Goal: Task Accomplishment & Management: Manage account settings

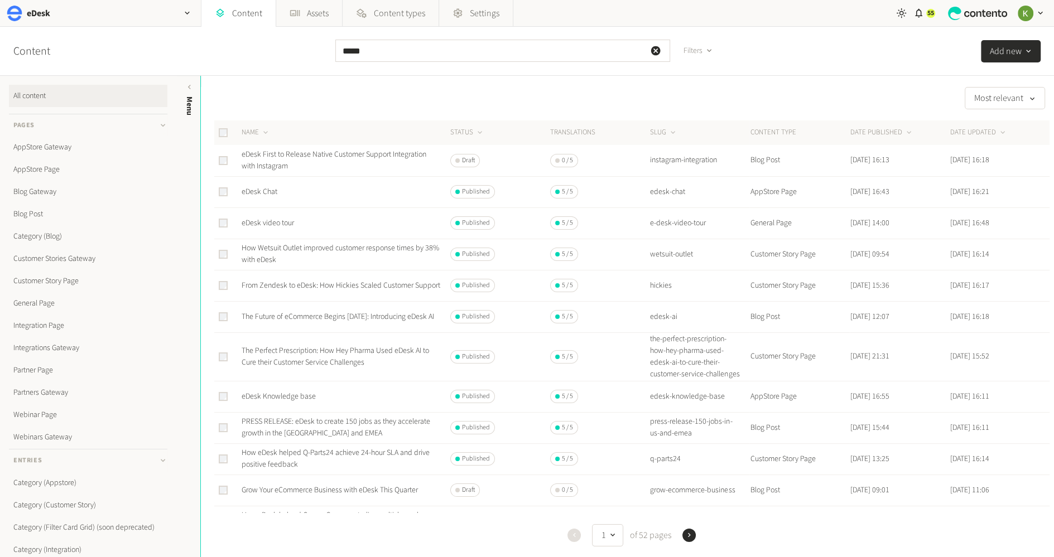
scroll to position [3, 0]
drag, startPoint x: 403, startPoint y: 47, endPoint x: 282, endPoint y: 47, distance: 121.0
click at [282, 47] on div "Content ***** Filters Add new" at bounding box center [527, 51] width 1054 height 49
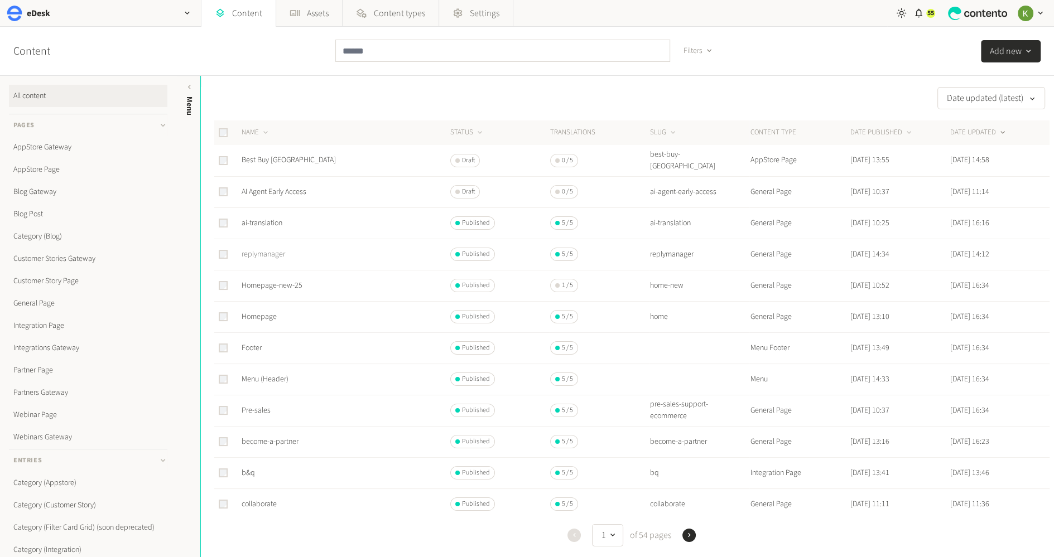
click at [265, 253] on link "replymanager" at bounding box center [263, 254] width 44 height 11
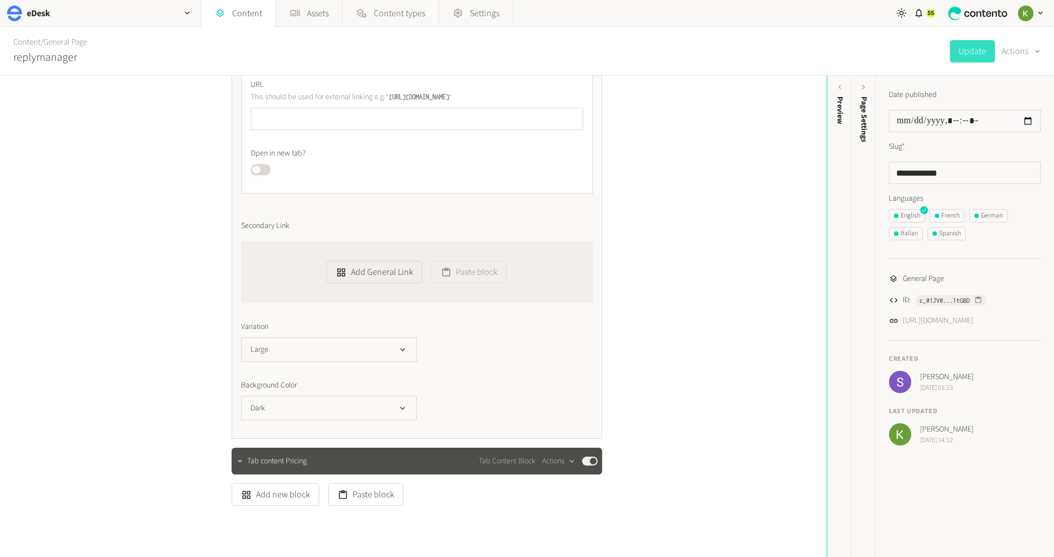
scroll to position [1246, 0]
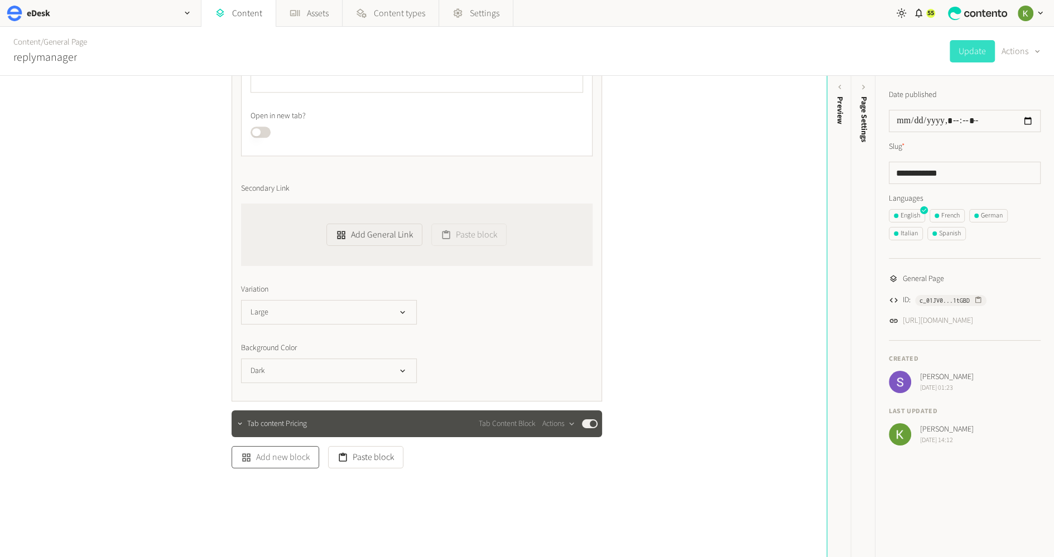
click at [295, 460] on button "Add new block" at bounding box center [275, 457] width 88 height 22
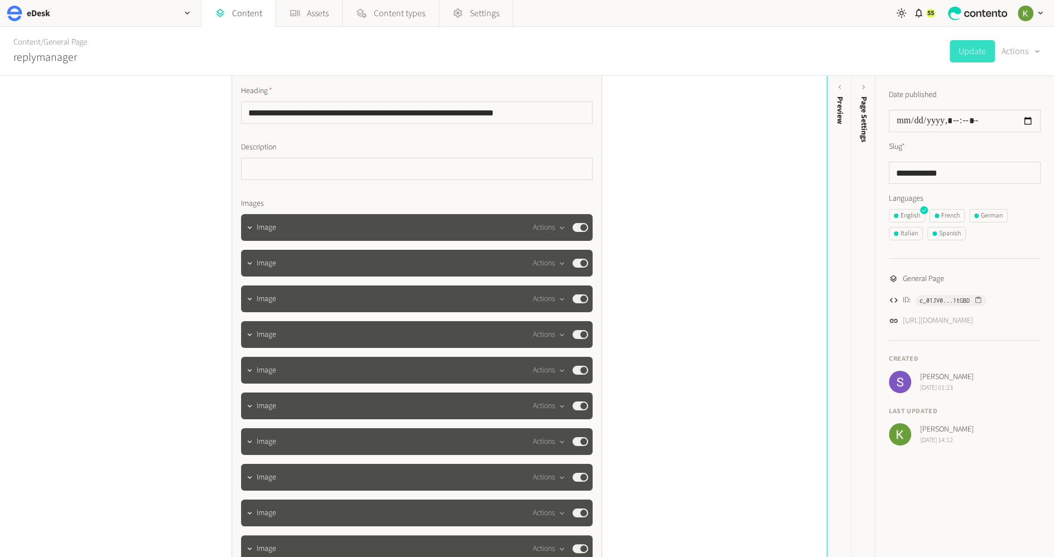
scroll to position [486, 0]
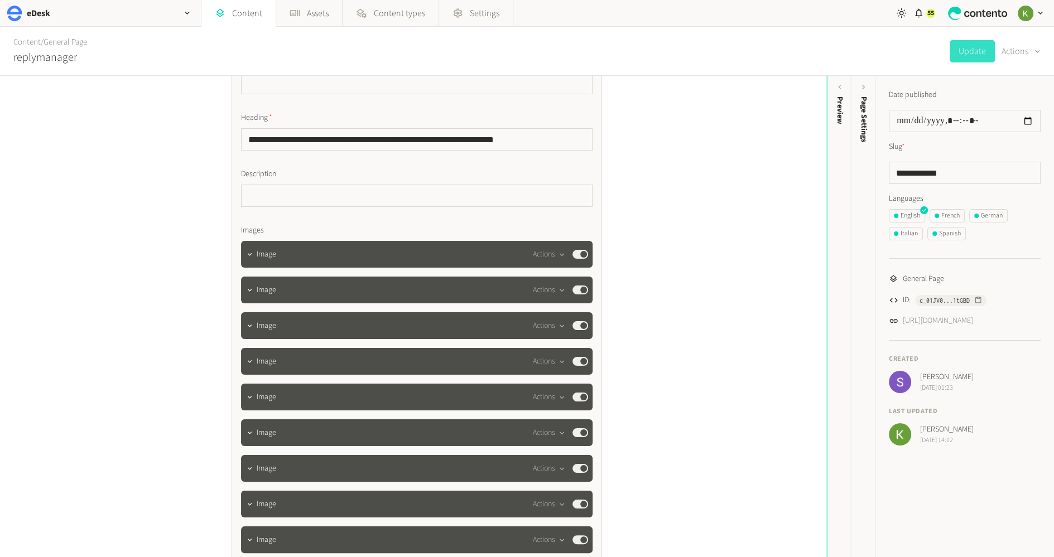
drag, startPoint x: 653, startPoint y: 191, endPoint x: 504, endPoint y: 51, distance: 204.4
click at [652, 190] on div "**********" at bounding box center [413, 316] width 826 height 481
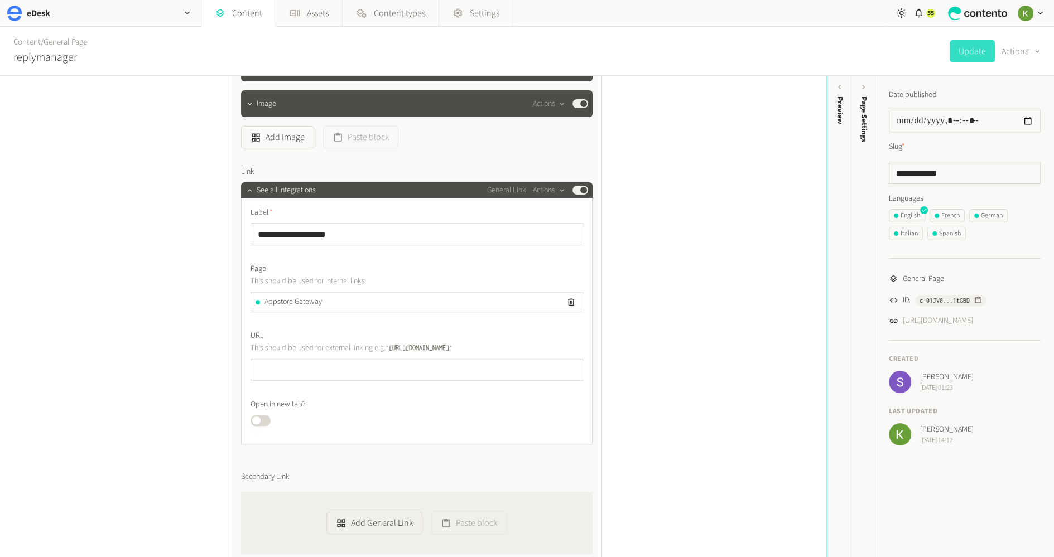
scroll to position [1246, 0]
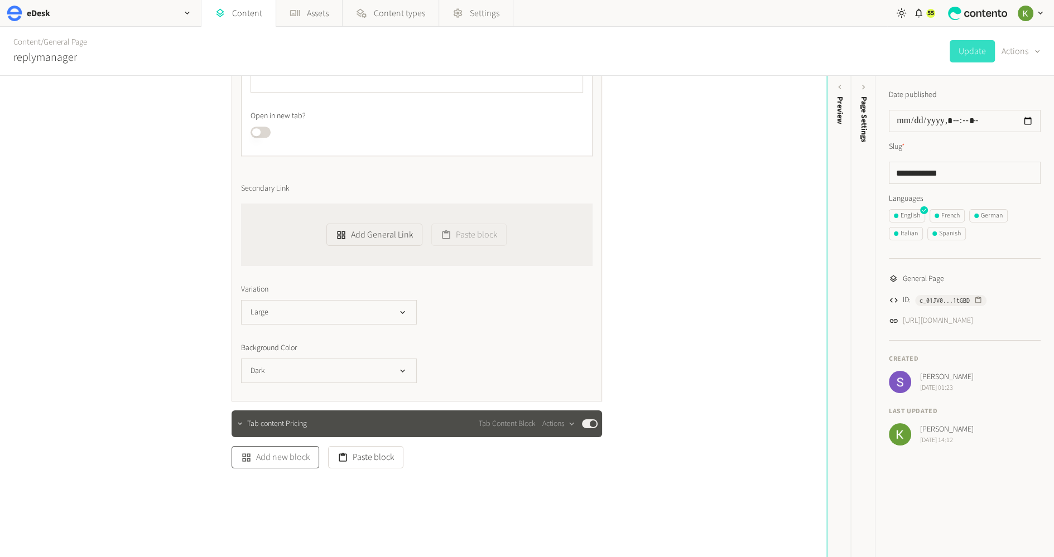
click at [282, 457] on button "Add new block" at bounding box center [275, 457] width 88 height 22
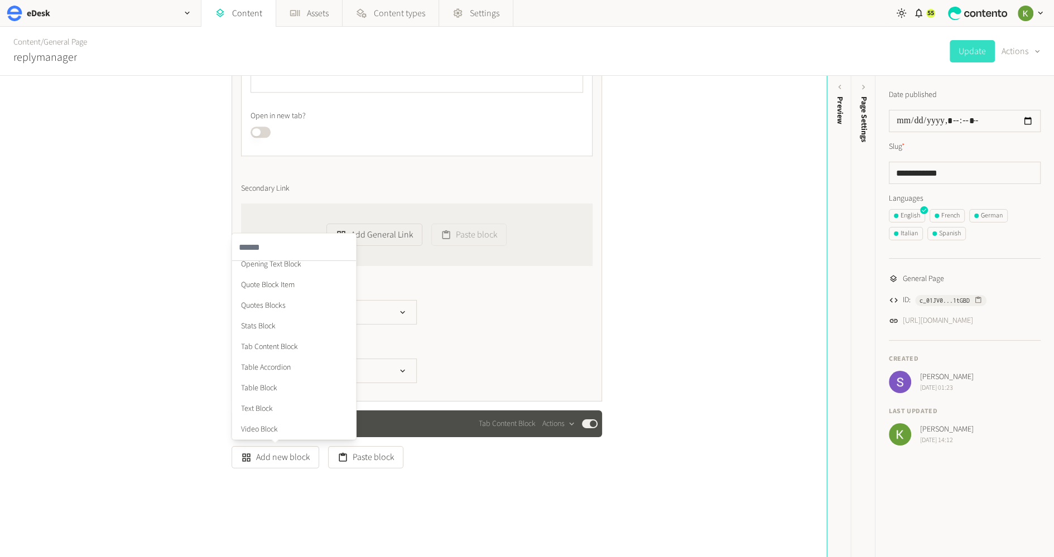
scroll to position [420, 0]
drag, startPoint x: 735, startPoint y: 263, endPoint x: 723, endPoint y: 255, distance: 14.1
click at [732, 260] on div "**********" at bounding box center [413, 316] width 826 height 481
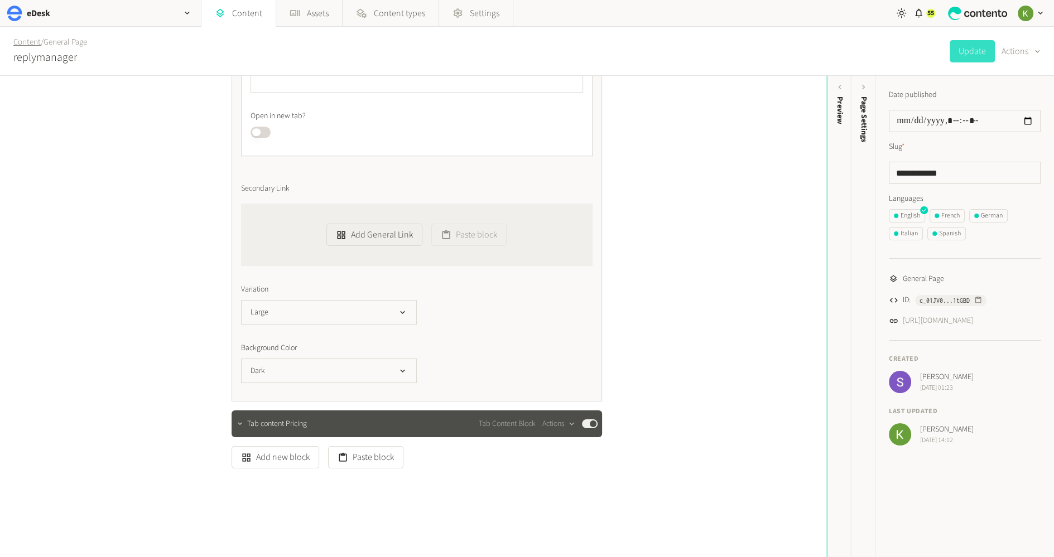
click at [31, 44] on link "Content" at bounding box center [26, 42] width 27 height 12
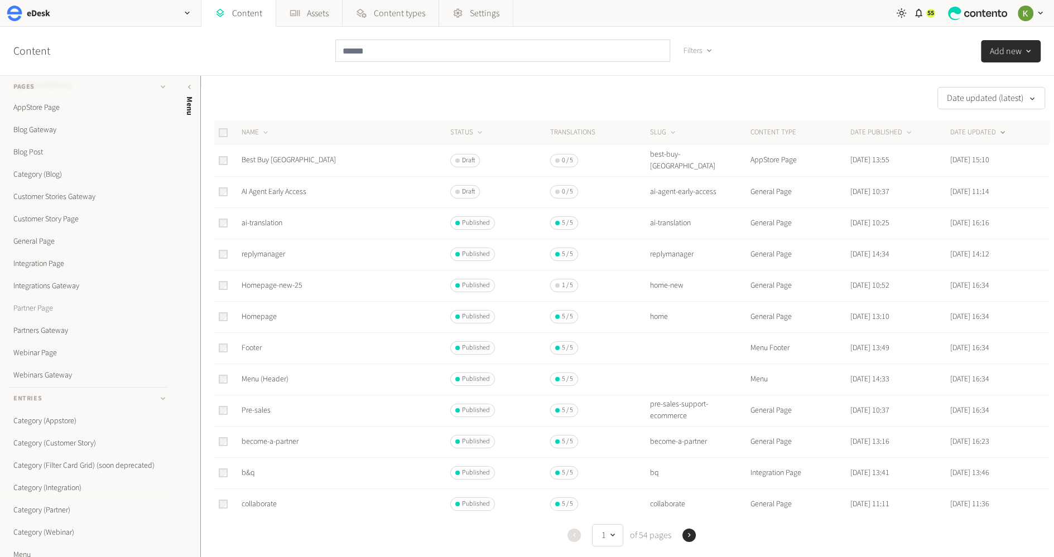
scroll to position [148, 0]
click at [45, 265] on link "Webinar Page" at bounding box center [88, 267] width 158 height 22
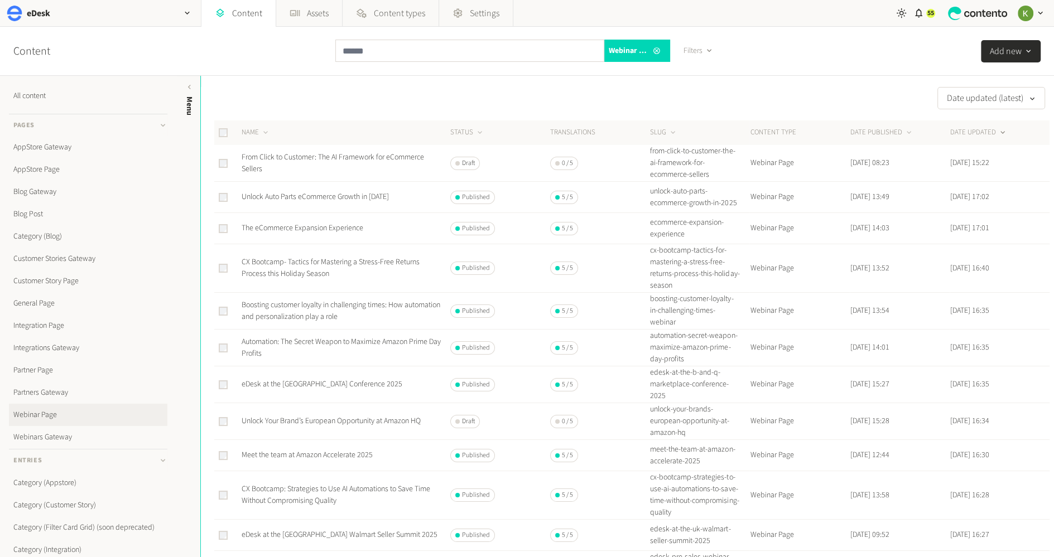
click at [394, 108] on div "Date updated (latest)" at bounding box center [625, 98] width 848 height 22
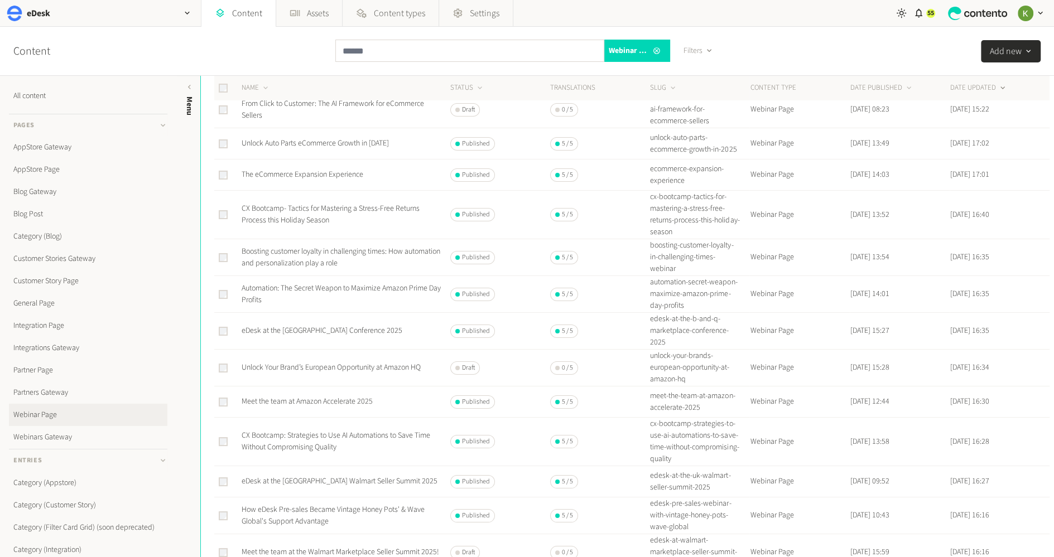
scroll to position [160, 0]
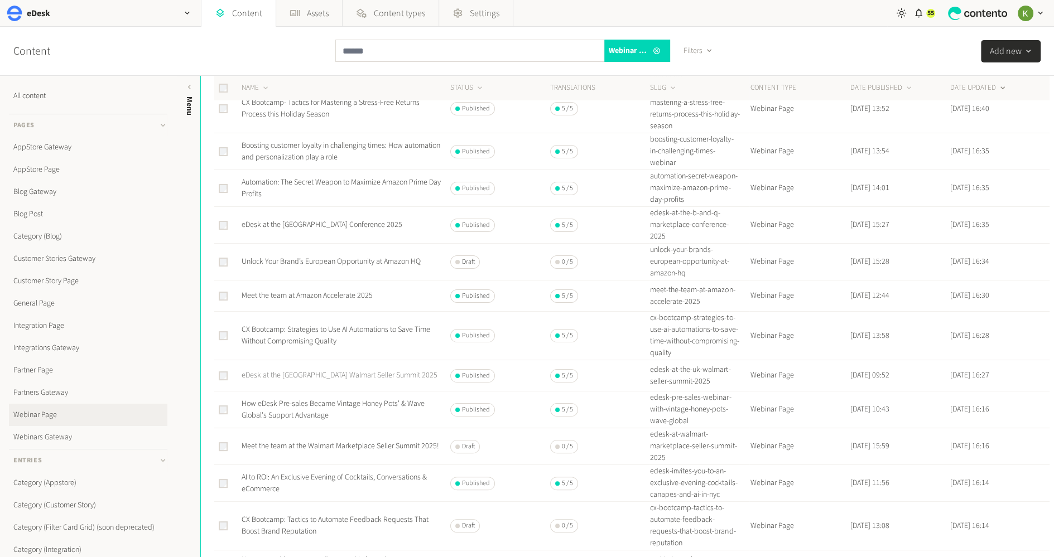
click at [344, 372] on link "eDesk at the UK Walmart Seller Summit 2025" at bounding box center [339, 375] width 196 height 11
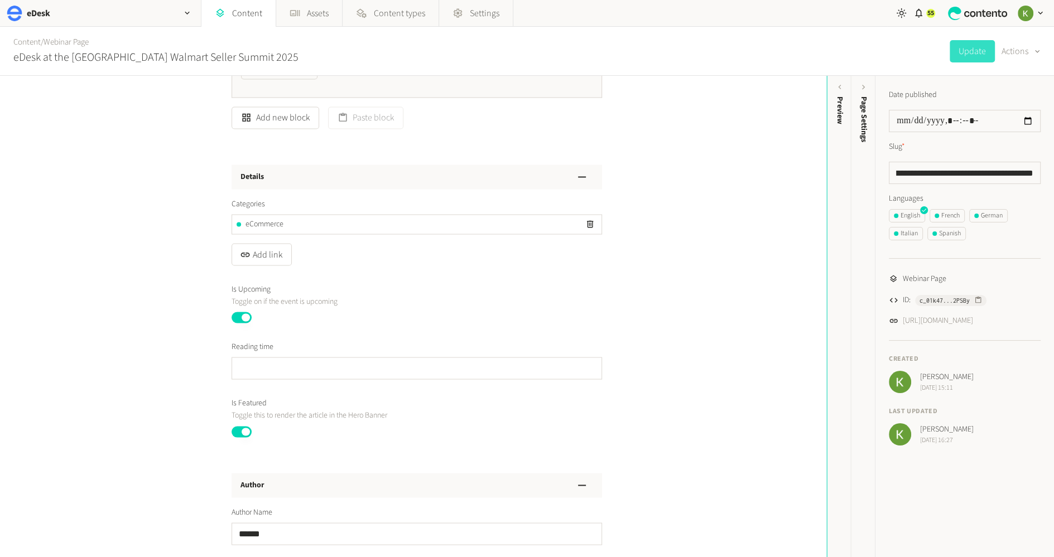
scroll to position [2044, 0]
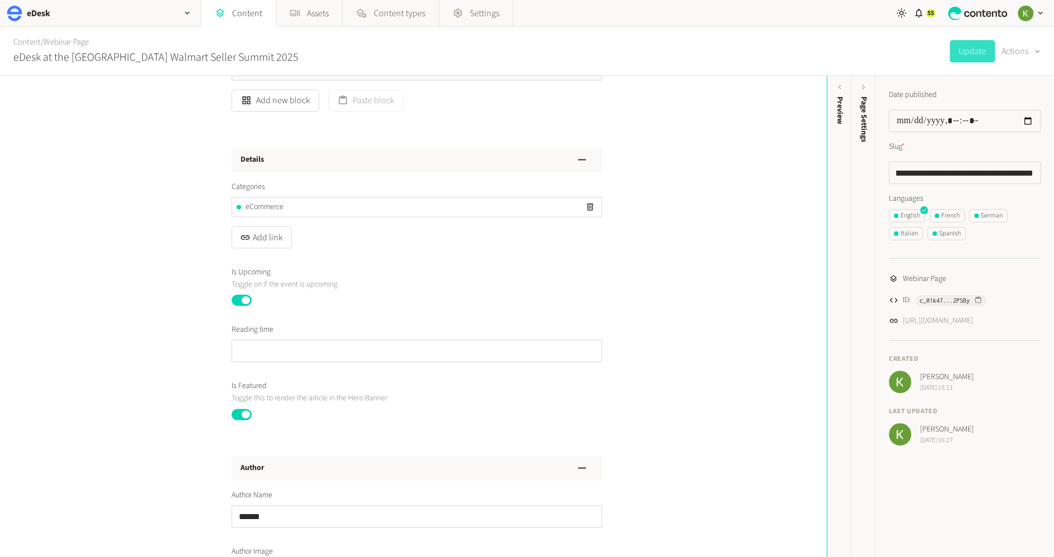
click at [240, 300] on button "Published" at bounding box center [241, 299] width 20 height 11
click at [971, 56] on button "Update" at bounding box center [971, 51] width 45 height 22
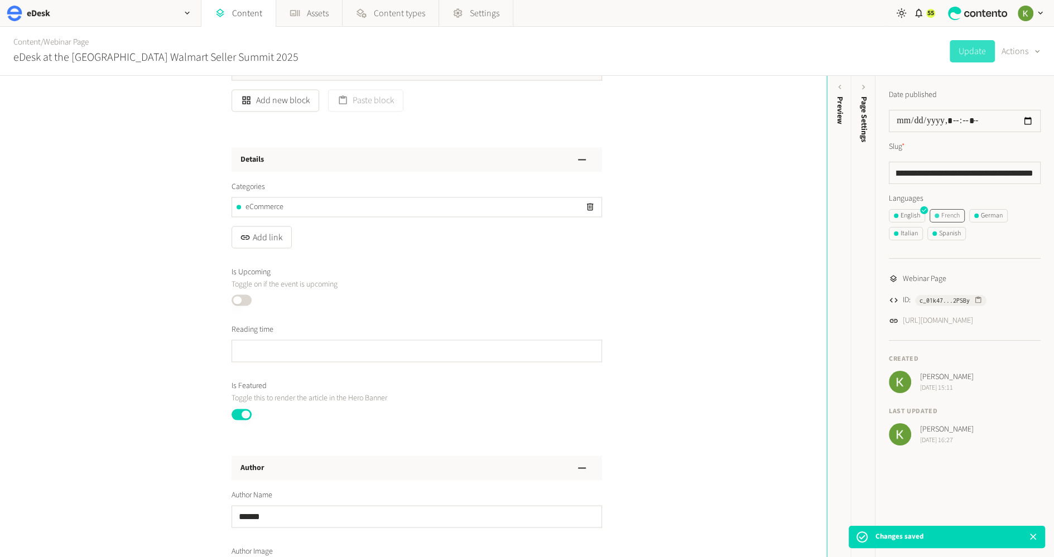
click at [948, 216] on div "French" at bounding box center [946, 216] width 25 height 10
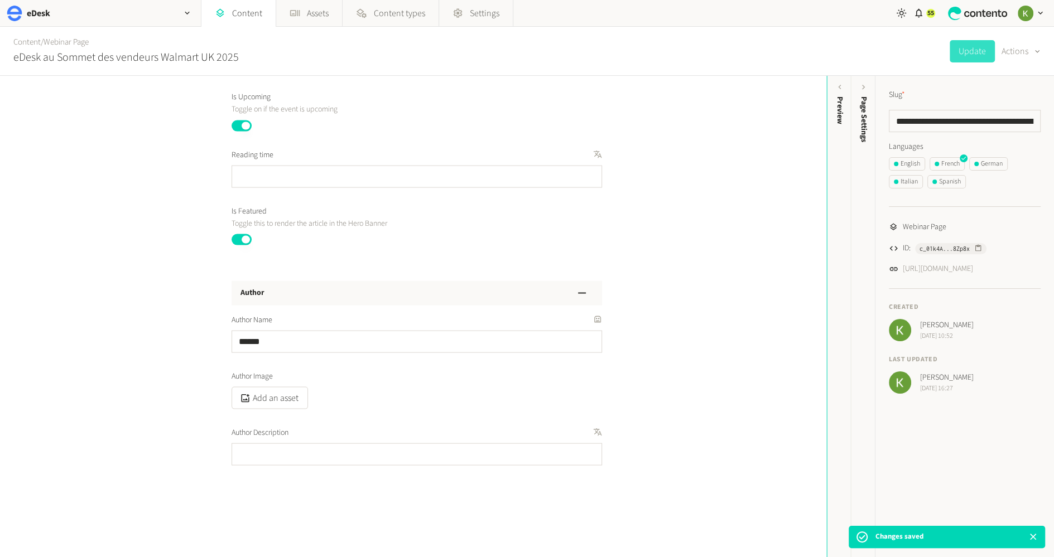
scroll to position [2302, 0]
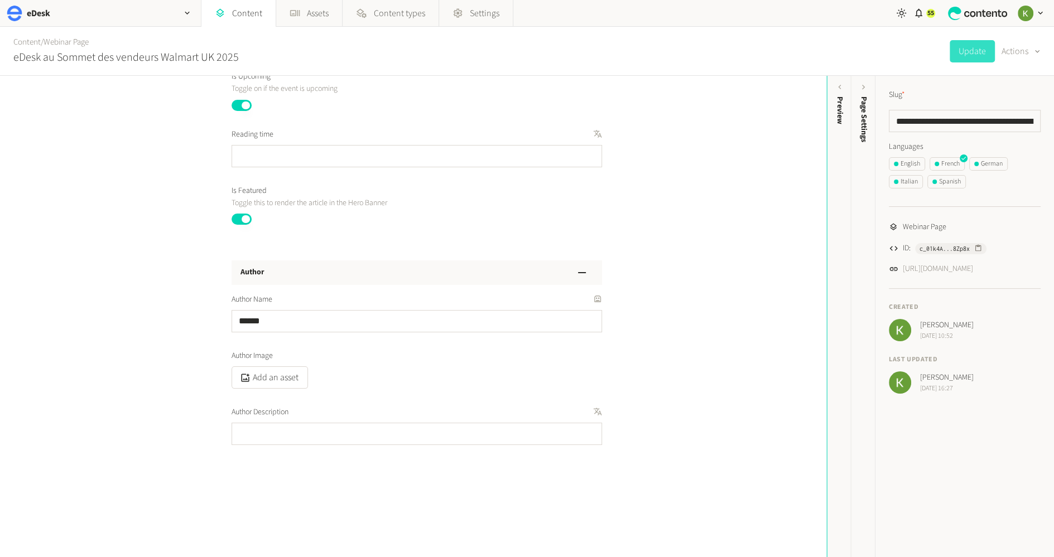
click at [243, 105] on button "Published" at bounding box center [241, 105] width 20 height 11
click at [972, 54] on button "Update" at bounding box center [971, 51] width 45 height 22
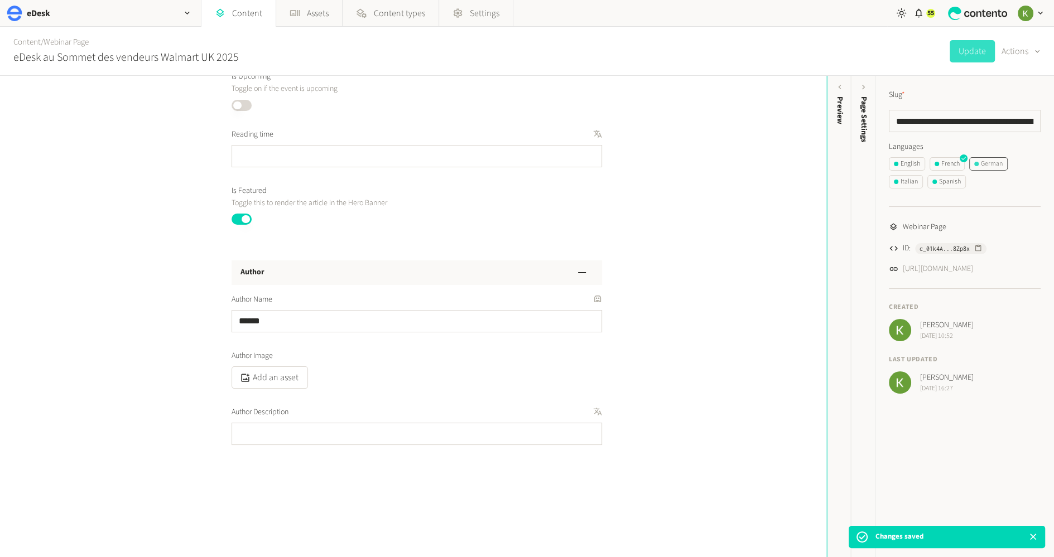
click at [994, 161] on div "German" at bounding box center [988, 164] width 28 height 10
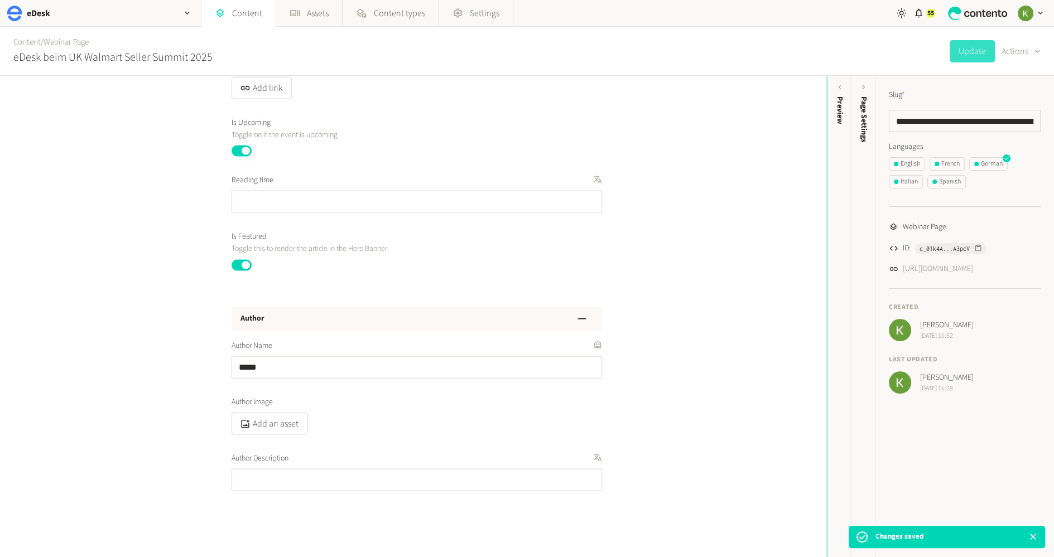
scroll to position [2225, 0]
click at [239, 144] on button "Published" at bounding box center [241, 147] width 20 height 11
click at [972, 57] on button "Update" at bounding box center [971, 51] width 45 height 22
click at [909, 185] on div "Italian" at bounding box center [905, 182] width 24 height 10
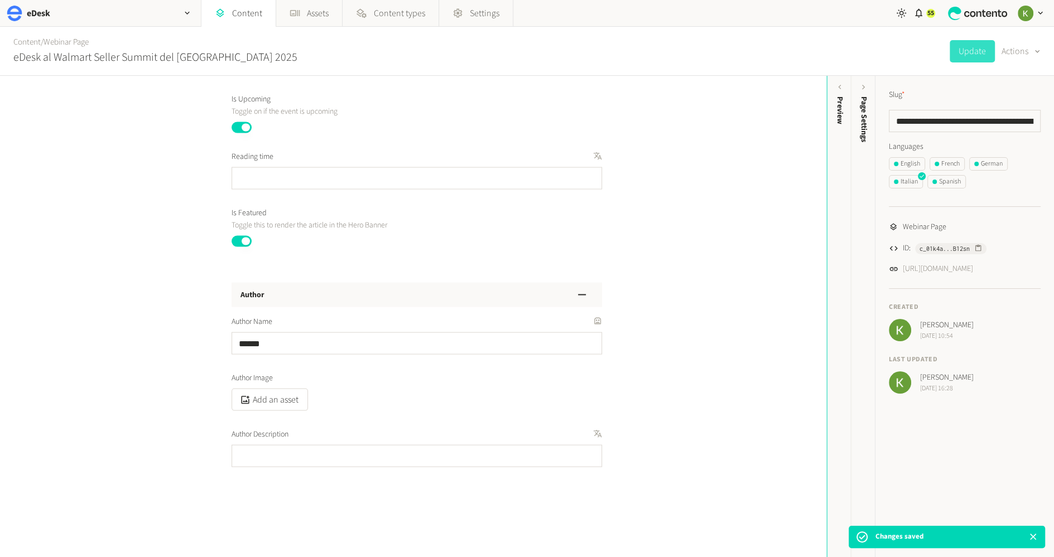
scroll to position [2282, 0]
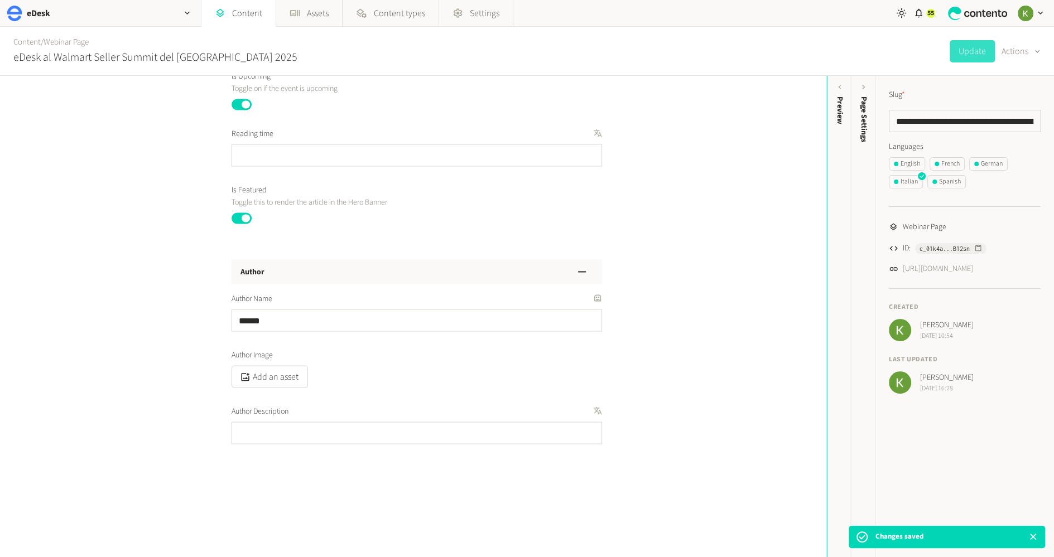
click at [246, 103] on button "Published" at bounding box center [241, 104] width 20 height 11
click at [966, 54] on button "Update" at bounding box center [971, 51] width 45 height 22
click at [955, 180] on div "Spanish" at bounding box center [946, 182] width 28 height 10
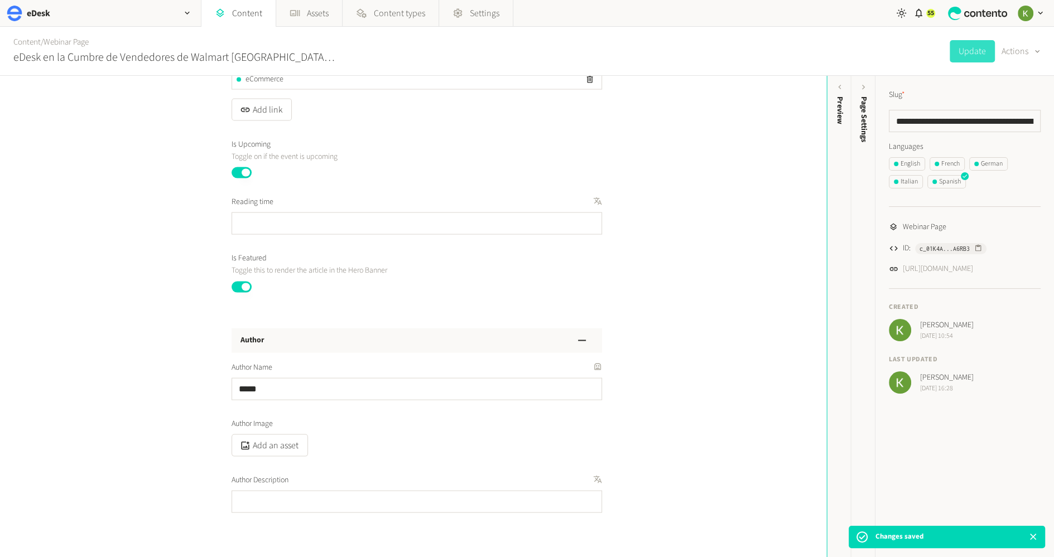
scroll to position [2220, 0]
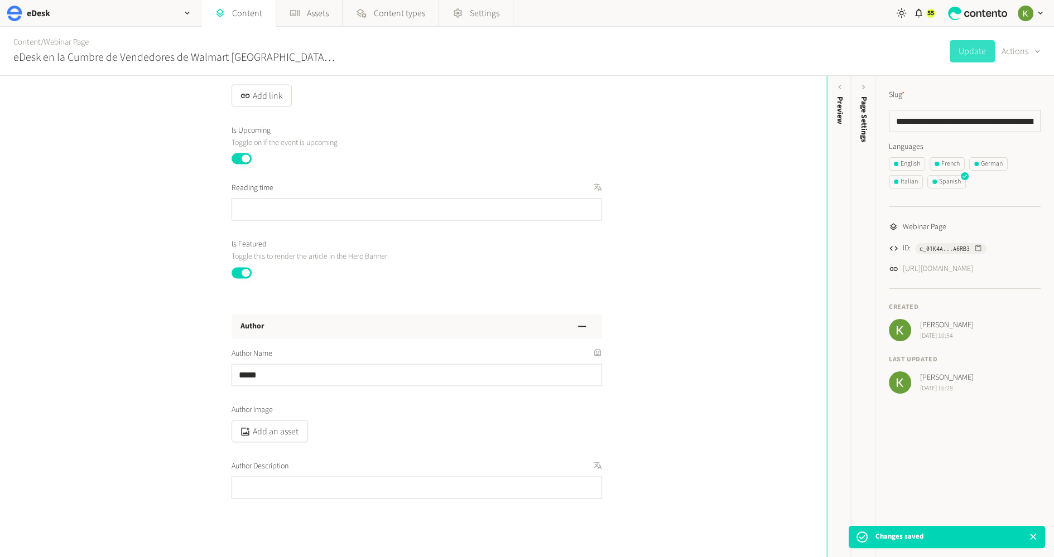
click at [241, 159] on button "Published" at bounding box center [241, 158] width 20 height 11
click at [962, 55] on button "Update" at bounding box center [971, 51] width 45 height 22
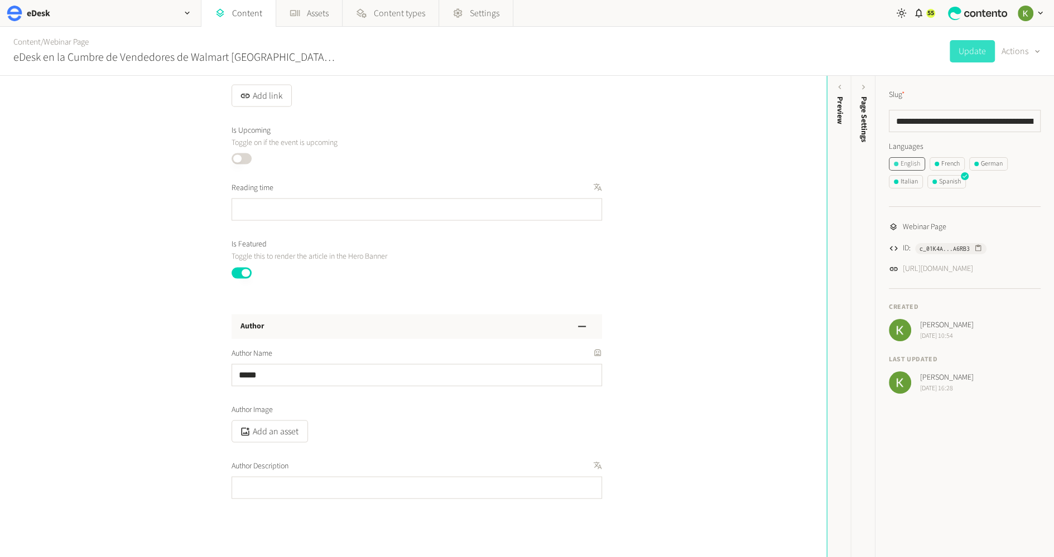
click at [911, 164] on div "English" at bounding box center [906, 164] width 26 height 10
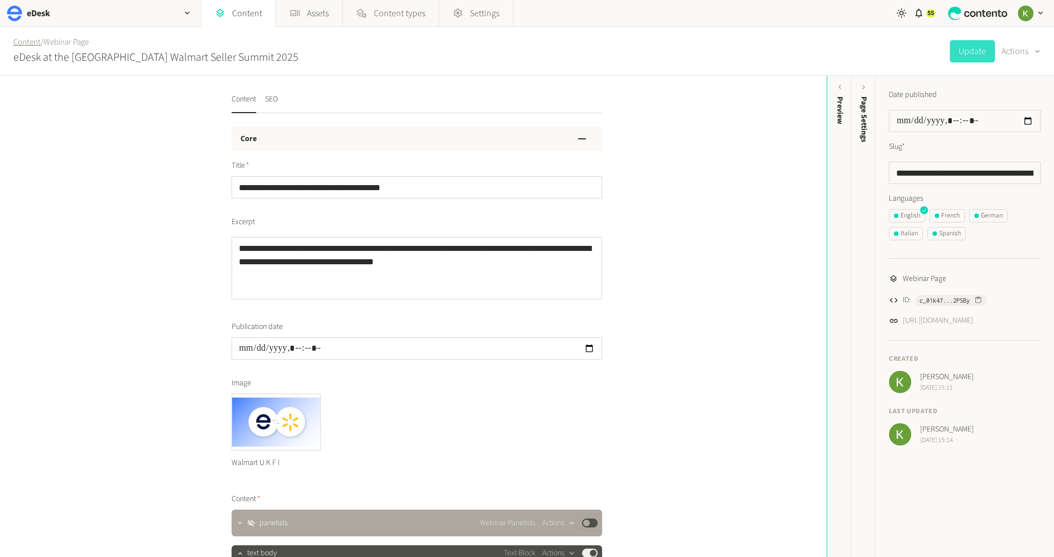
click at [34, 44] on link "Content" at bounding box center [26, 42] width 27 height 12
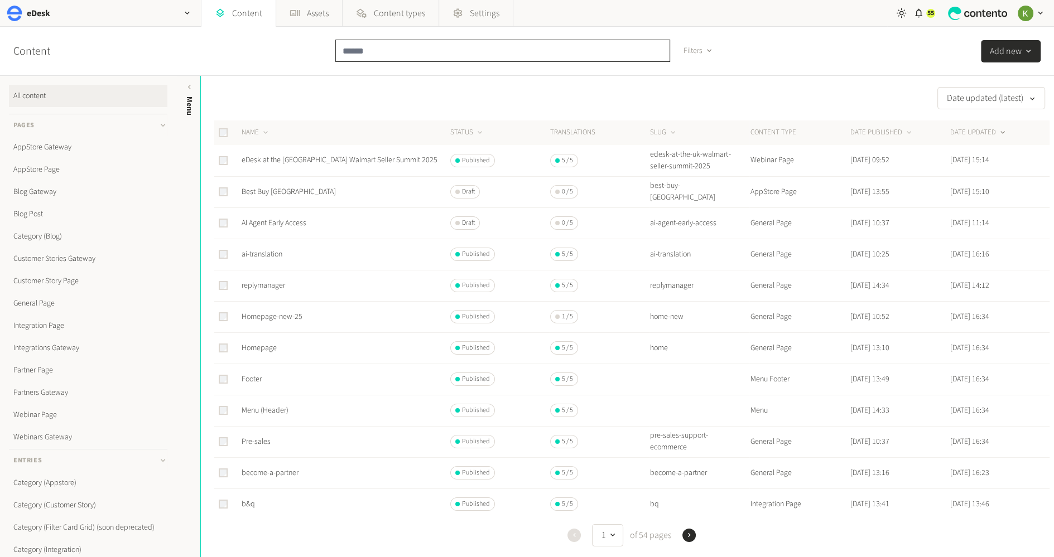
click at [431, 55] on input "text" at bounding box center [502, 51] width 335 height 22
click at [37, 412] on link "Webinar Page" at bounding box center [88, 415] width 158 height 22
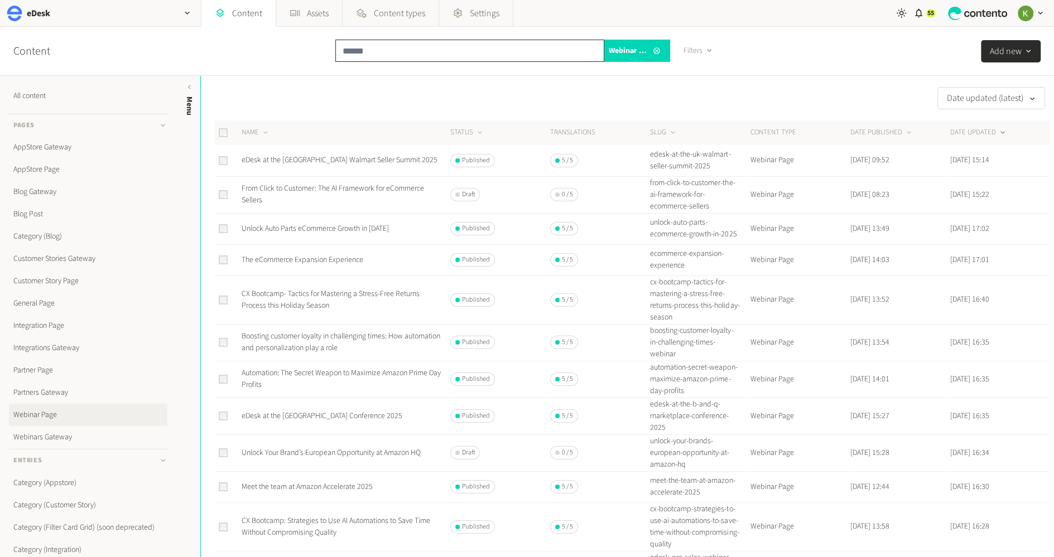
click at [413, 50] on input "text" at bounding box center [469, 51] width 269 height 22
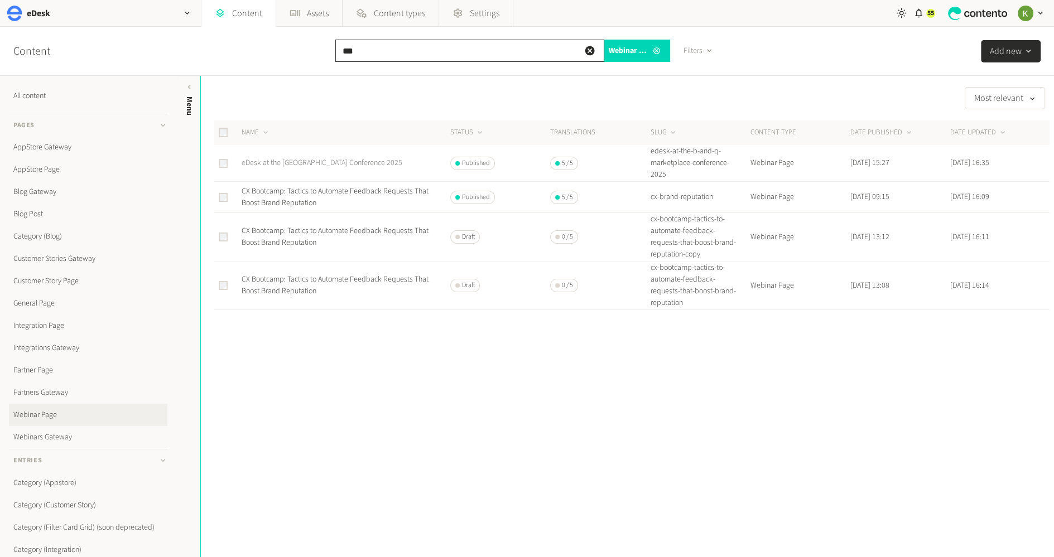
type input "***"
click at [353, 162] on link "eDesk at the B&Q Marketplace Conference 2025" at bounding box center [321, 162] width 161 height 11
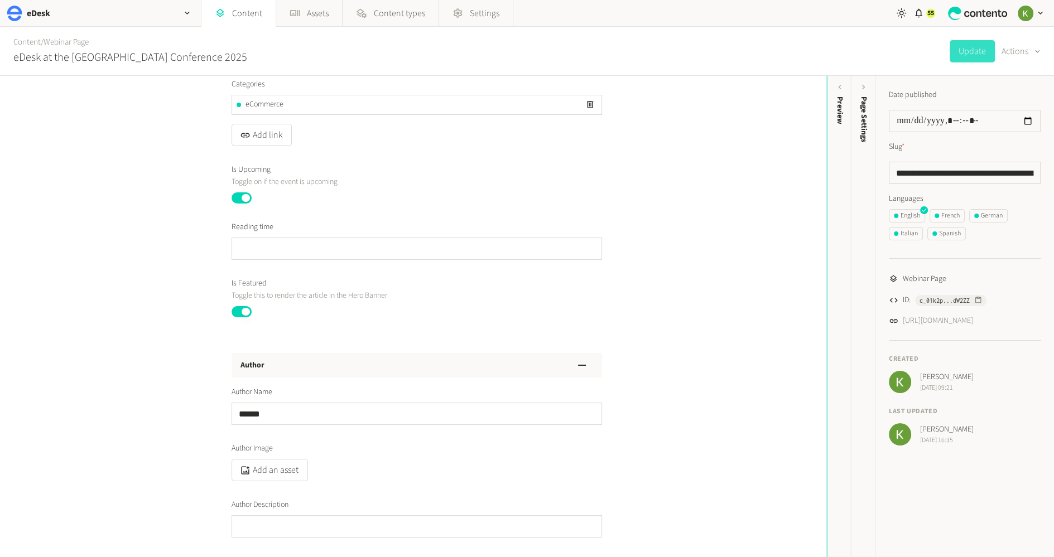
scroll to position [2296, 0]
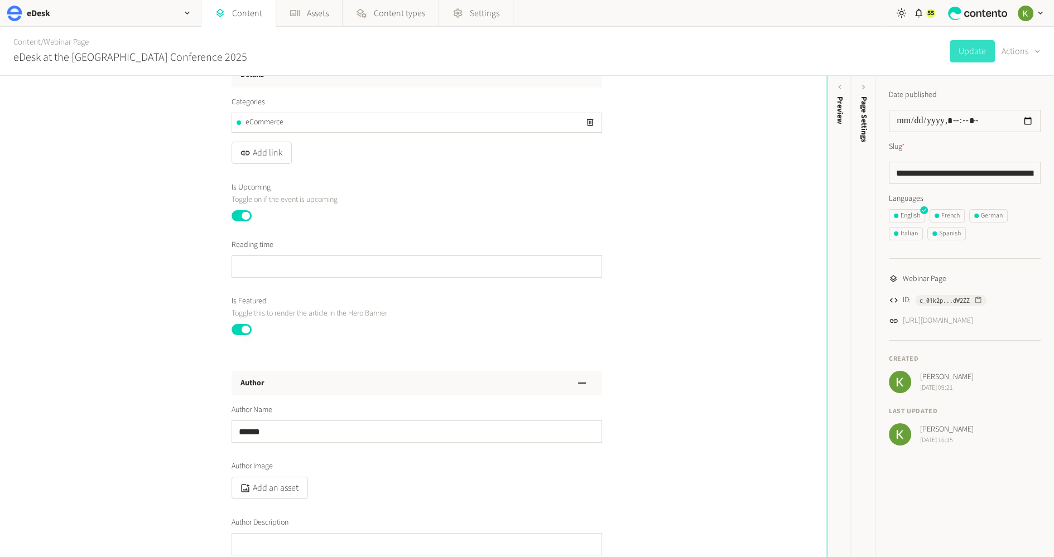
click at [233, 205] on div "Is Upcoming Toggle on if the event is upcoming Published" at bounding box center [416, 202] width 370 height 40
click at [234, 211] on button "Published" at bounding box center [241, 215] width 20 height 11
click at [964, 52] on button "Update" at bounding box center [971, 51] width 45 height 22
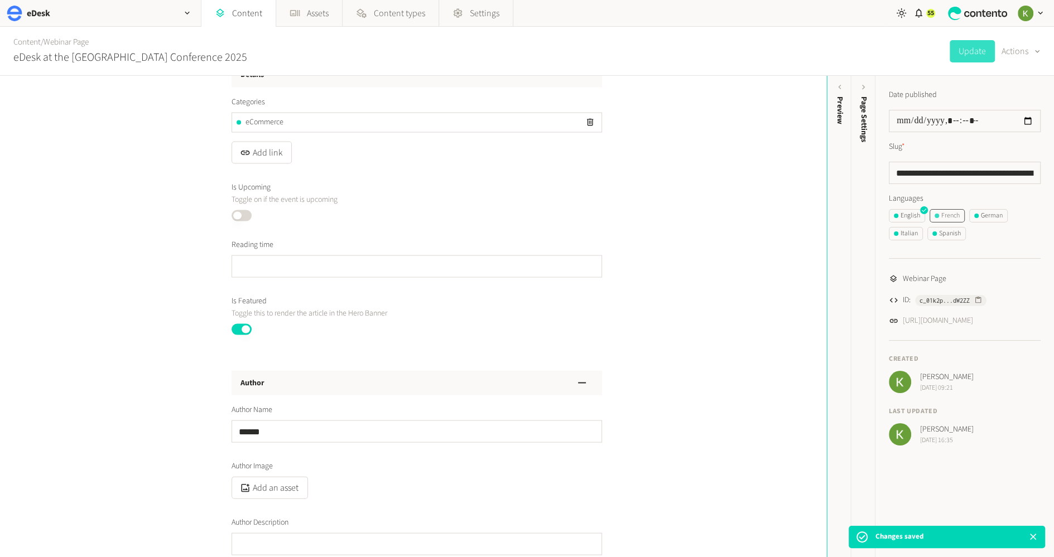
click at [950, 215] on div "French" at bounding box center [946, 216] width 25 height 10
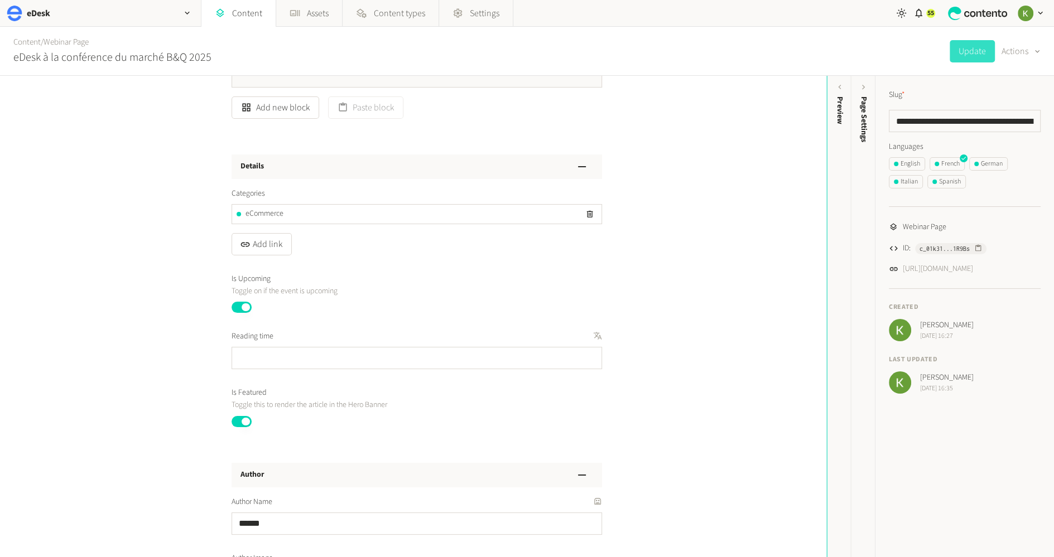
scroll to position [2535, 0]
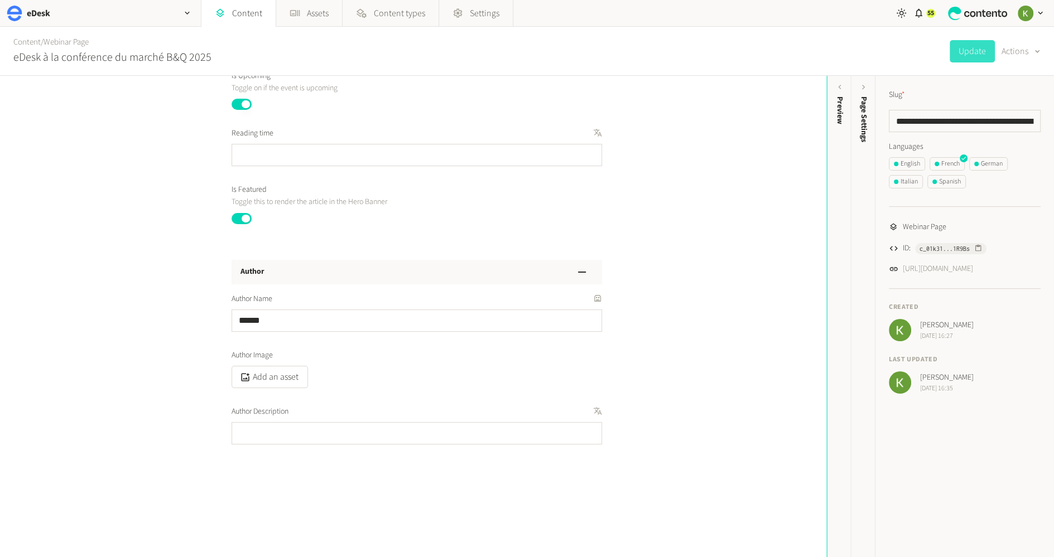
click at [235, 101] on button "Published" at bounding box center [241, 104] width 20 height 11
click at [967, 60] on button "Update" at bounding box center [971, 51] width 45 height 22
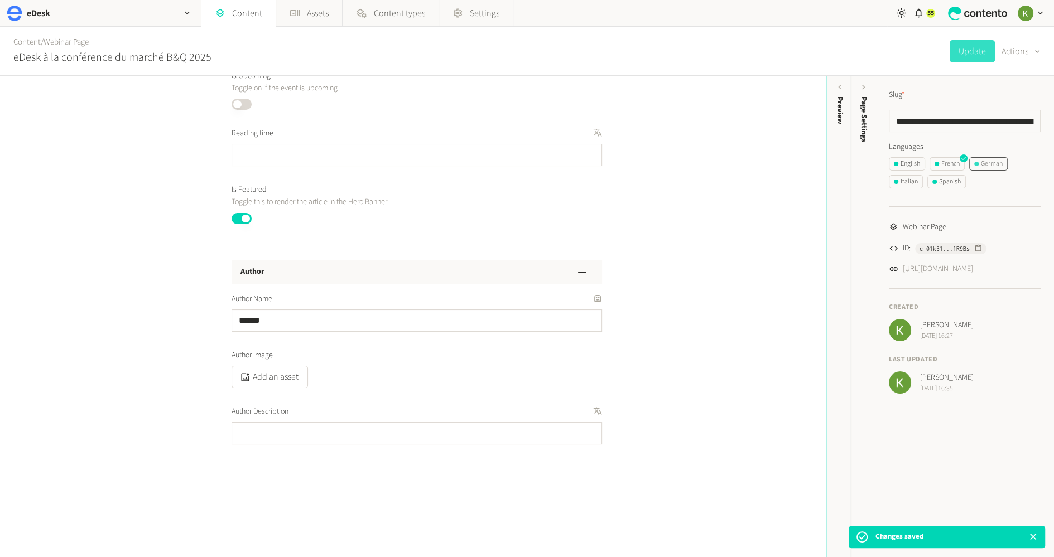
click at [990, 161] on div "German" at bounding box center [988, 164] width 28 height 10
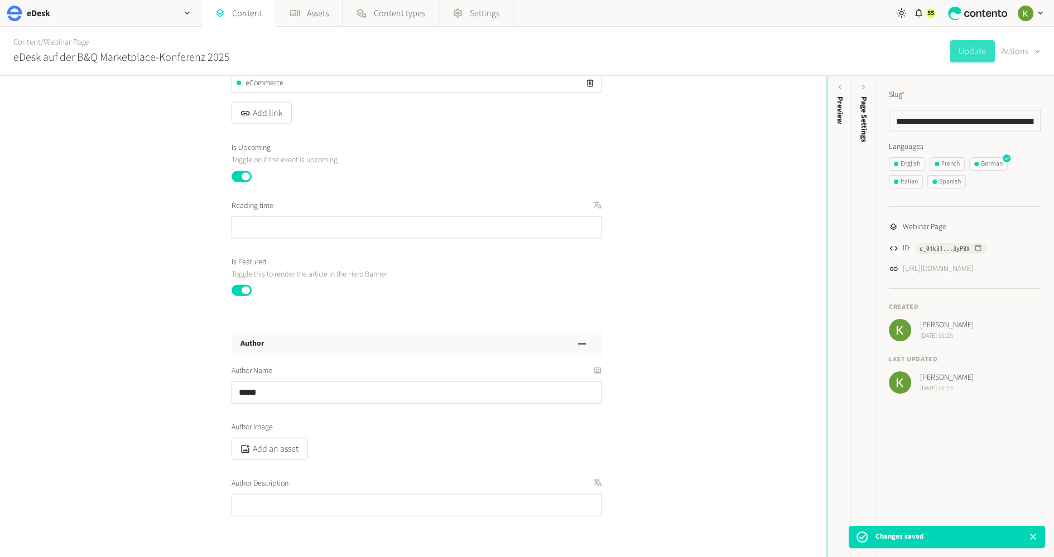
scroll to position [2510, 0]
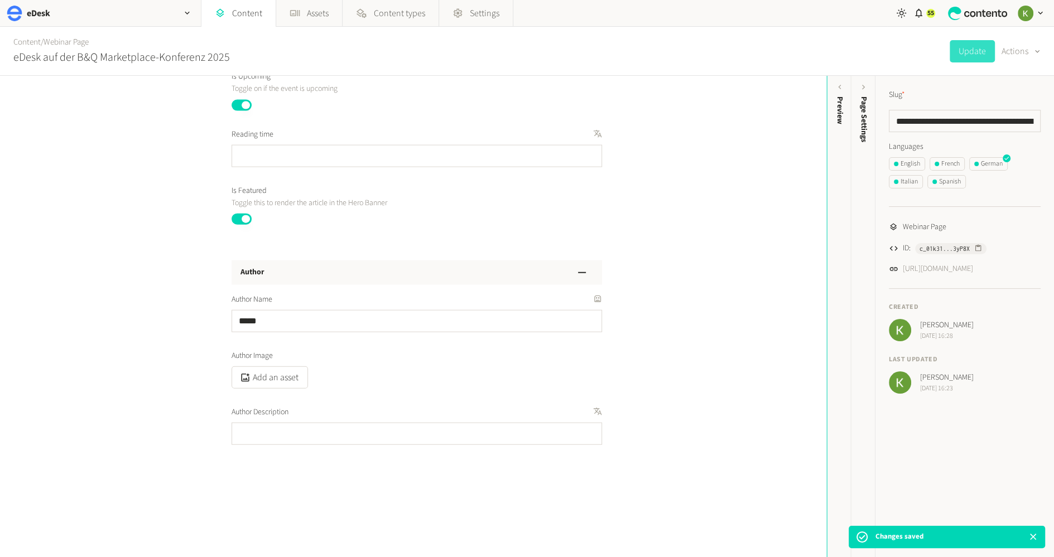
click at [233, 100] on button "Published" at bounding box center [241, 105] width 20 height 11
click at [972, 53] on button "Update" at bounding box center [971, 51] width 45 height 22
click at [906, 182] on div "Italian" at bounding box center [905, 182] width 24 height 10
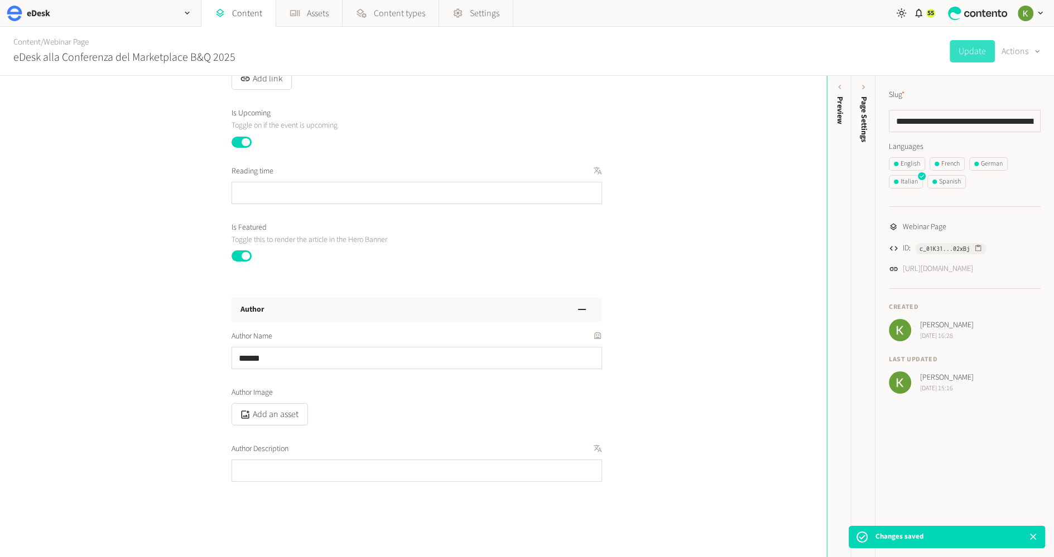
scroll to position [2416, 0]
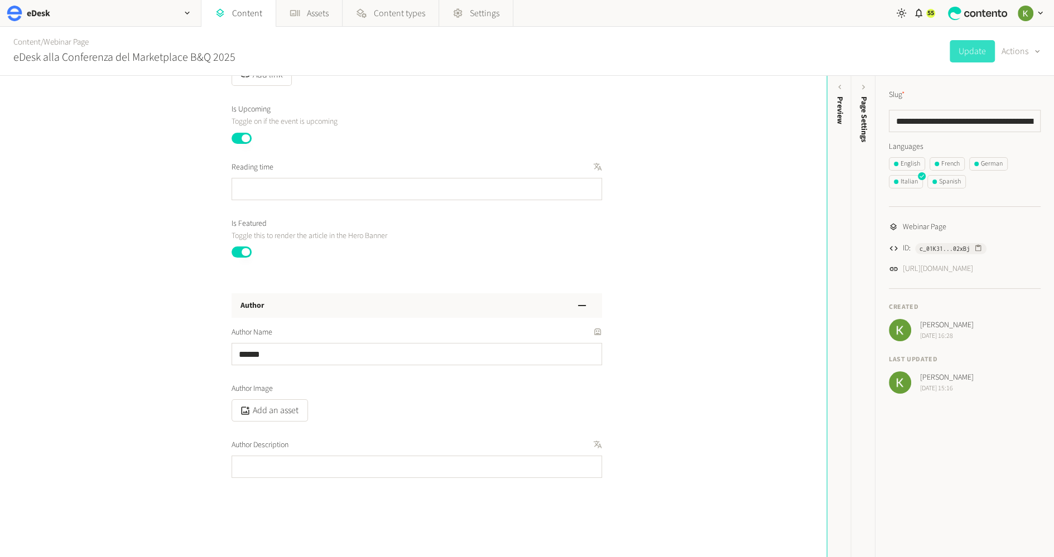
click at [237, 133] on button "Published" at bounding box center [241, 138] width 20 height 11
click at [968, 51] on button "Update" at bounding box center [971, 51] width 45 height 22
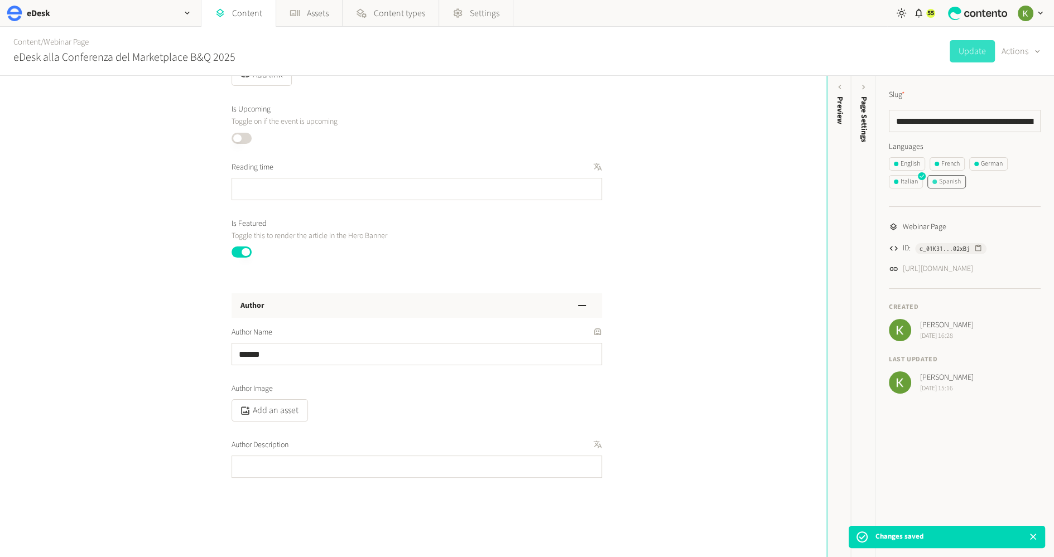
click at [950, 182] on div "Spanish" at bounding box center [946, 182] width 28 height 10
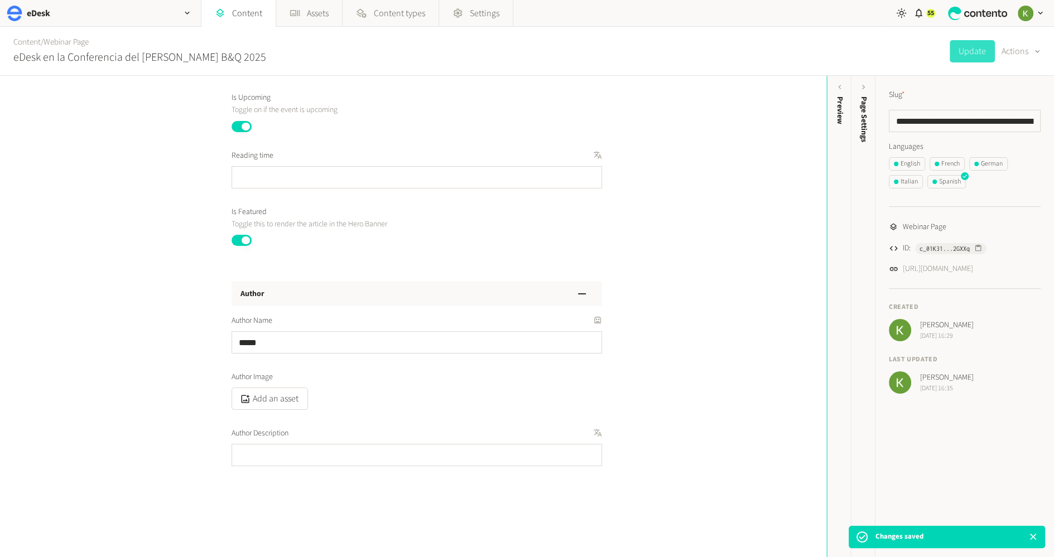
click at [243, 121] on button "Published" at bounding box center [241, 126] width 20 height 11
click at [975, 54] on button "Update" at bounding box center [971, 51] width 45 height 22
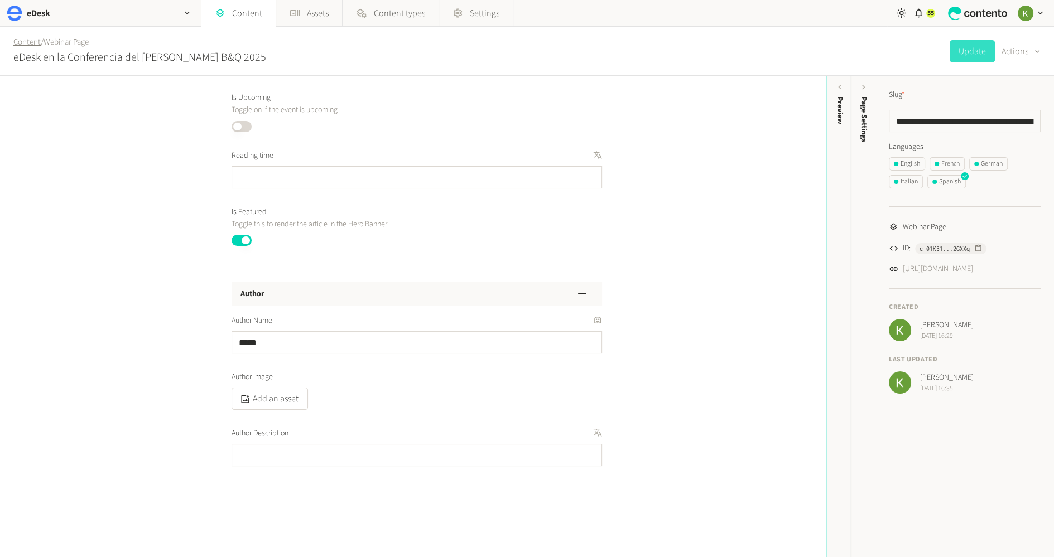
click at [33, 44] on link "Content" at bounding box center [26, 42] width 27 height 12
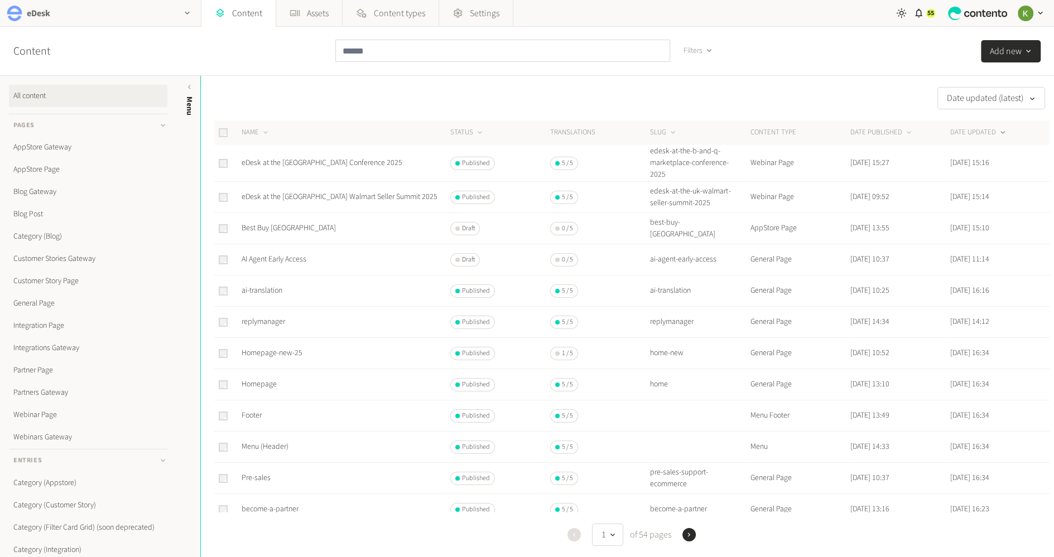
click at [138, 11] on div "eDesk" at bounding box center [100, 13] width 201 height 26
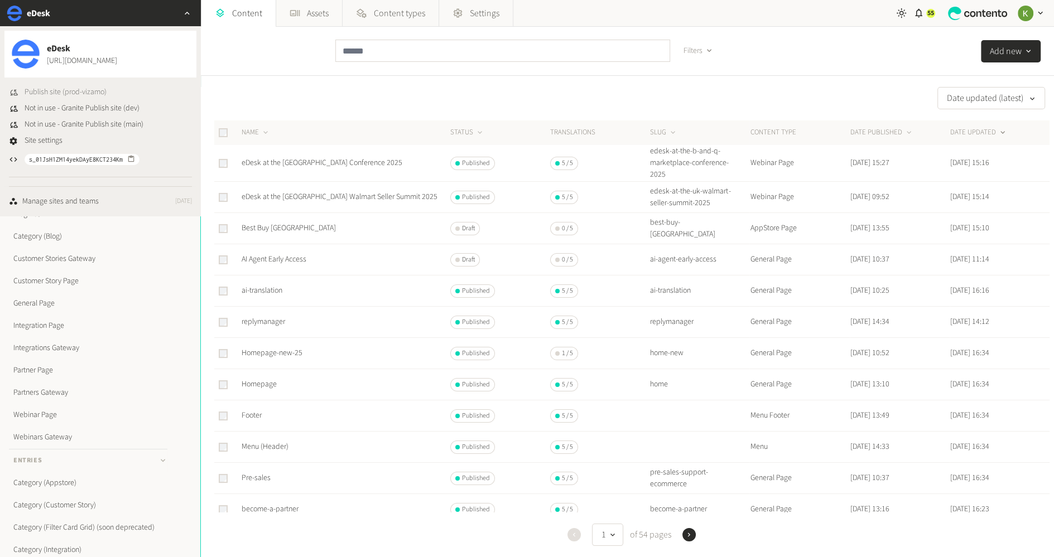
click at [85, 93] on span "Publish site (prod-vizamo)" at bounding box center [66, 92] width 82 height 12
click at [876, 128] on button "DATE PUBLISHED" at bounding box center [881, 132] width 63 height 11
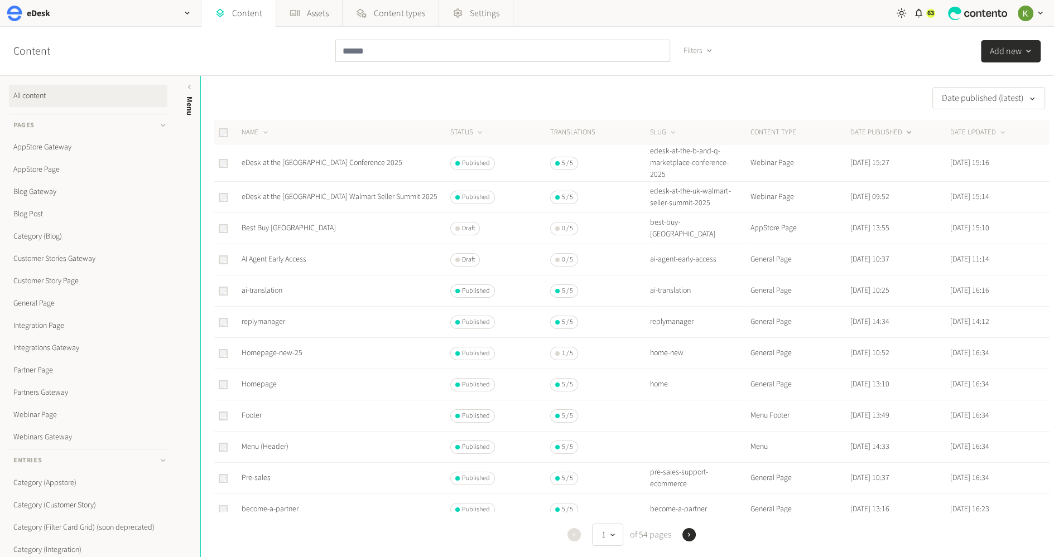
click at [876, 128] on button "DATE PUBLISHED" at bounding box center [881, 132] width 63 height 11
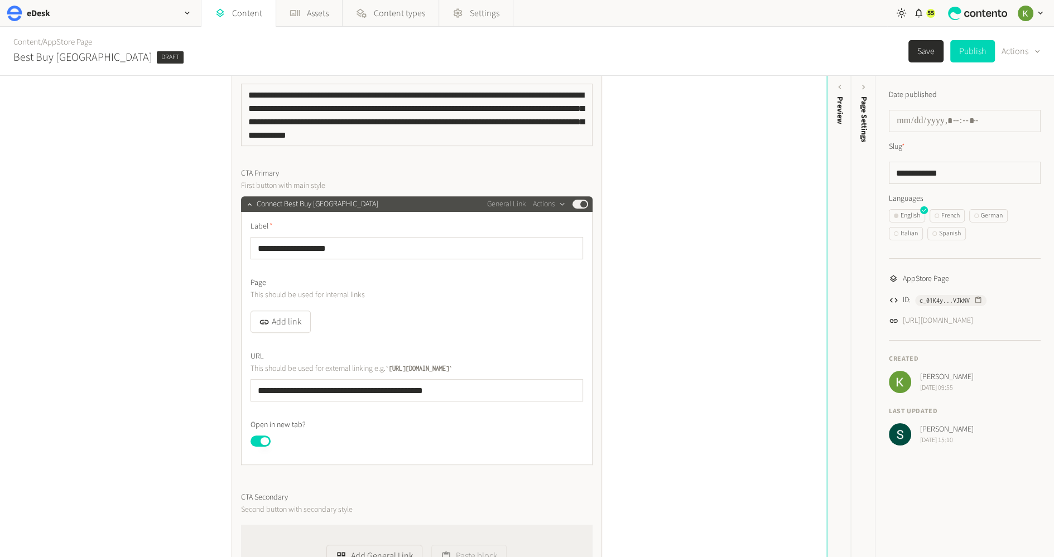
scroll to position [519, 0]
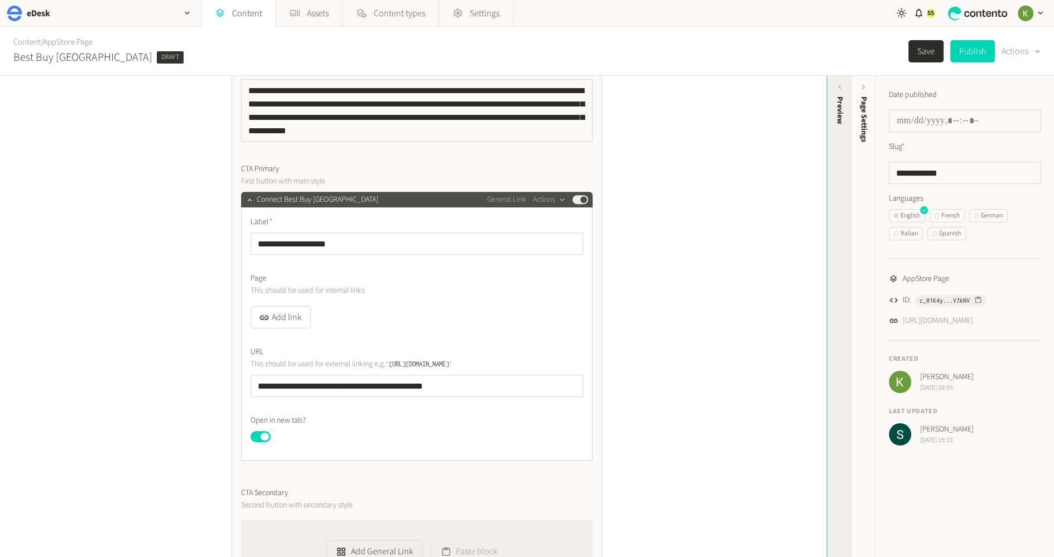
click at [842, 144] on div "Preview" at bounding box center [839, 183] width 25 height 201
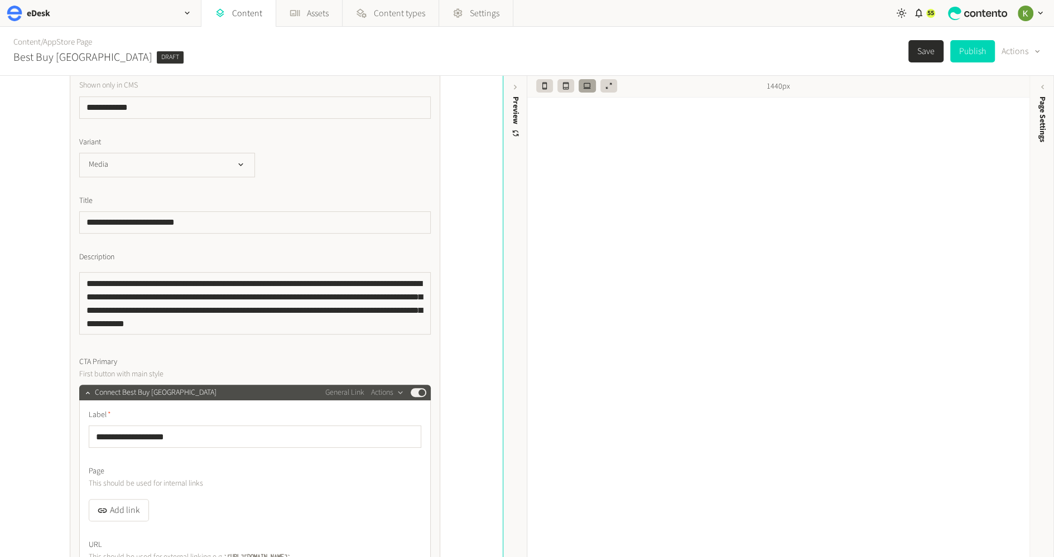
scroll to position [0, 0]
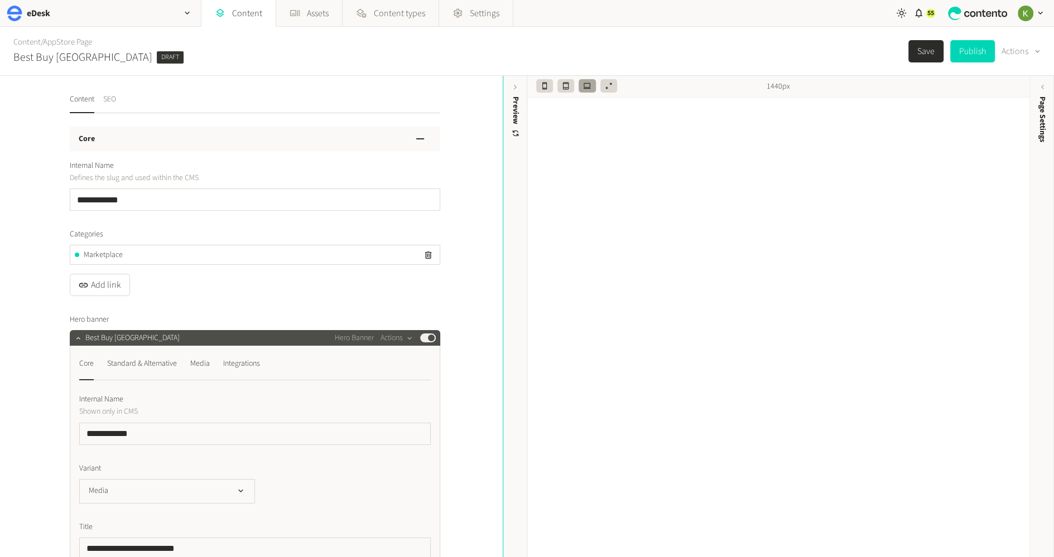
click at [110, 103] on button "SEO" at bounding box center [109, 104] width 13 height 20
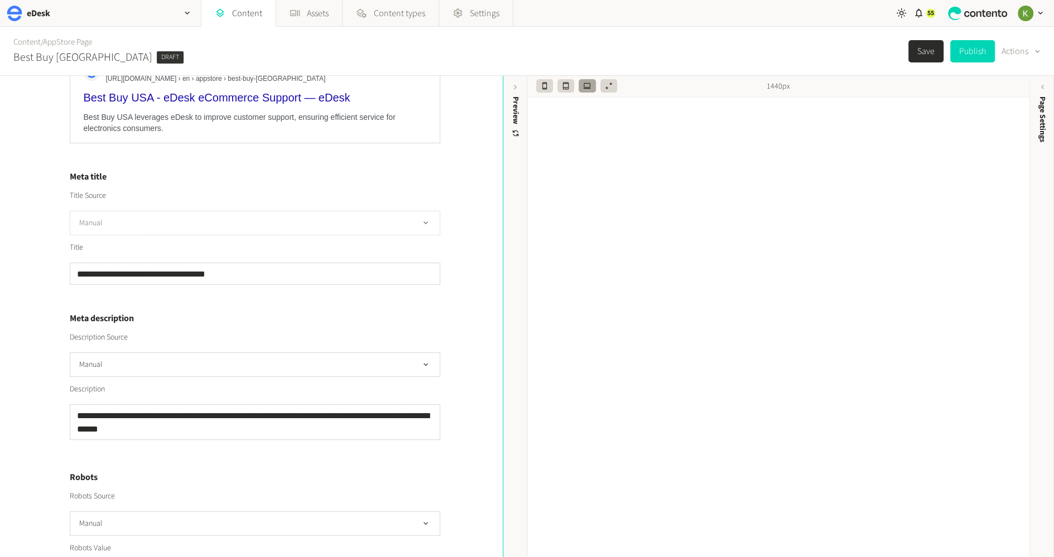
scroll to position [275, 0]
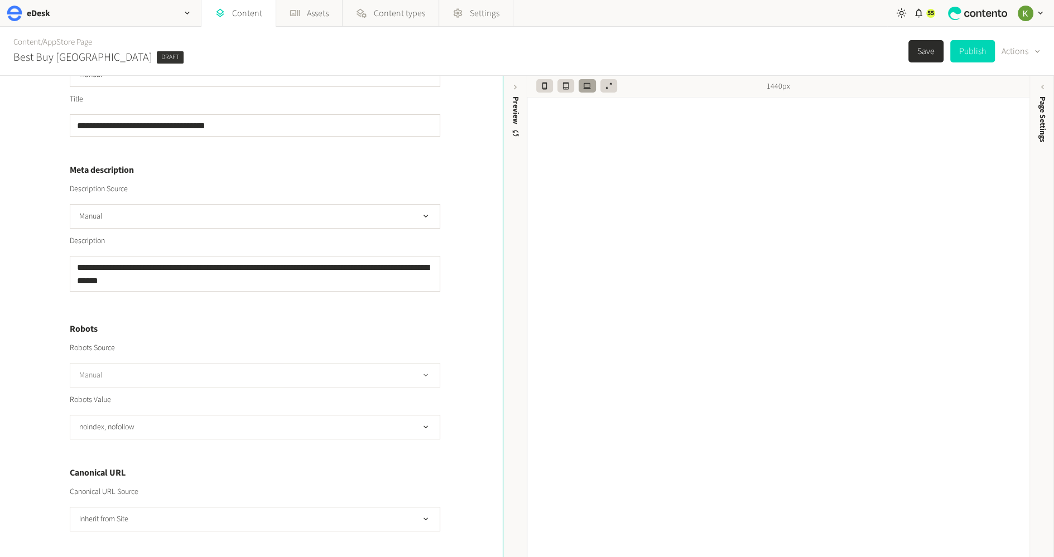
click at [381, 380] on button "Manual" at bounding box center [255, 375] width 370 height 25
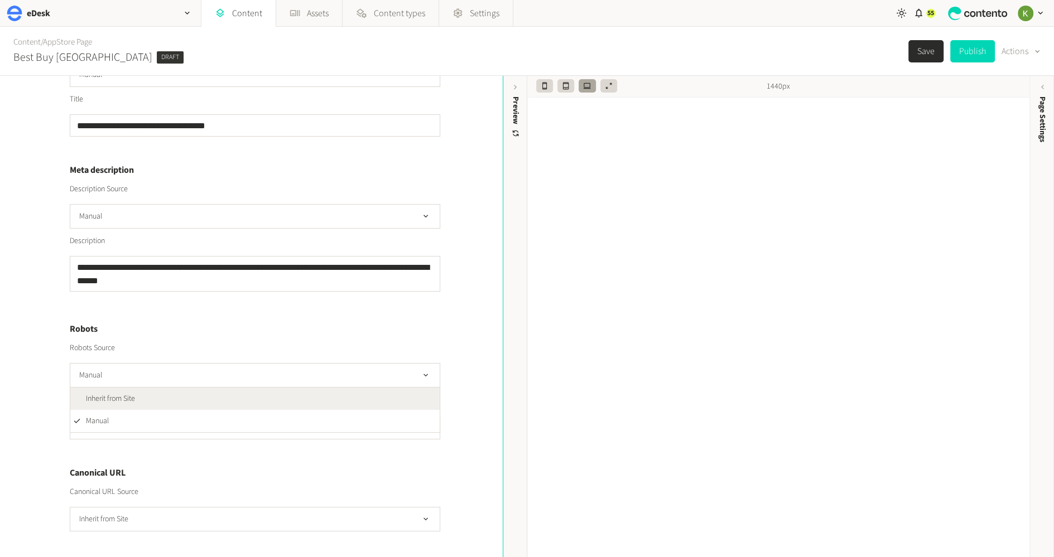
click at [365, 397] on li "Inherit from Site" at bounding box center [254, 399] width 369 height 22
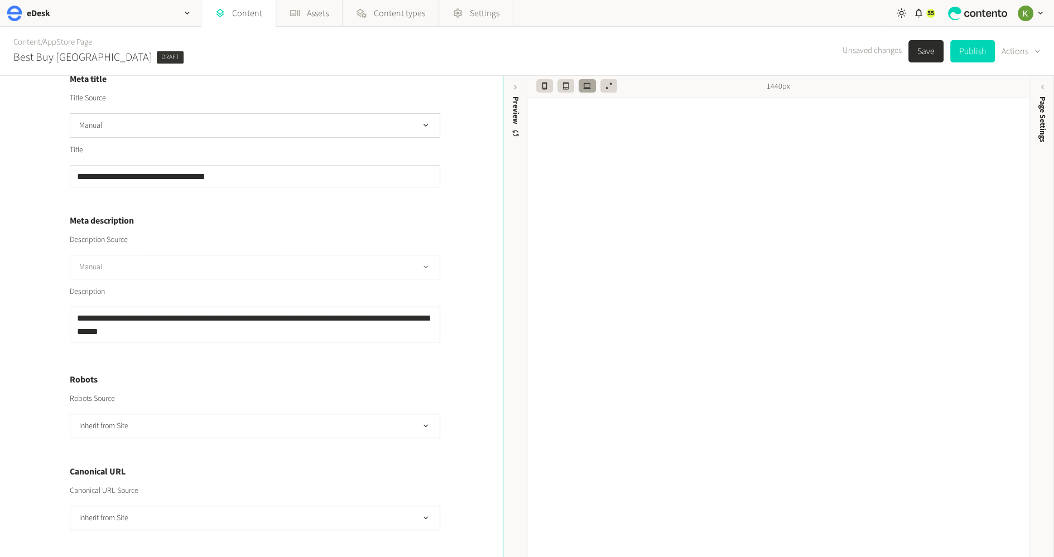
scroll to position [223, 0]
click at [922, 56] on button "Save" at bounding box center [925, 51] width 35 height 22
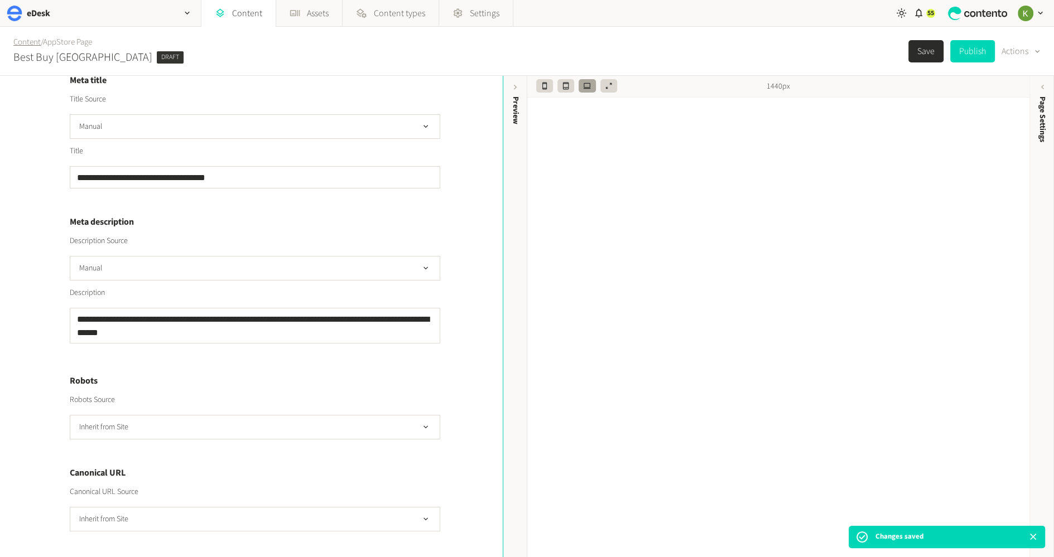
click at [33, 46] on link "Content" at bounding box center [26, 42] width 27 height 12
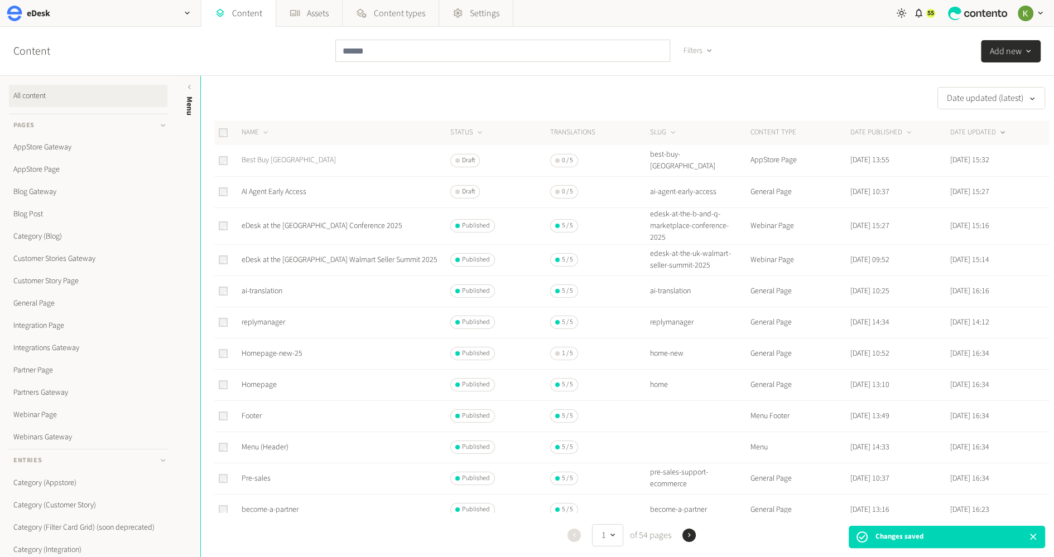
click at [267, 161] on link "Best Buy [GEOGRAPHIC_DATA]" at bounding box center [288, 159] width 94 height 11
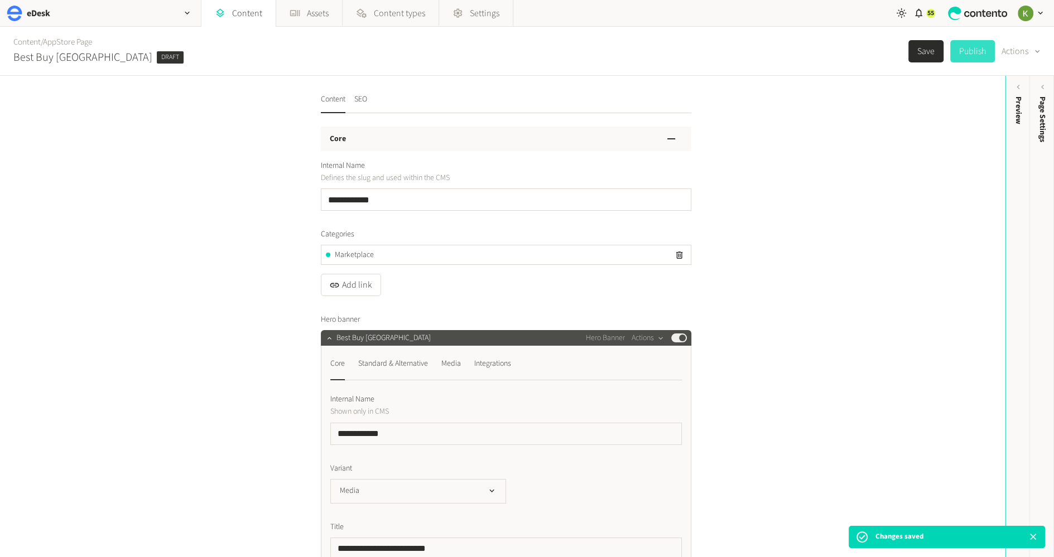
click at [967, 55] on button "Publish" at bounding box center [972, 51] width 45 height 22
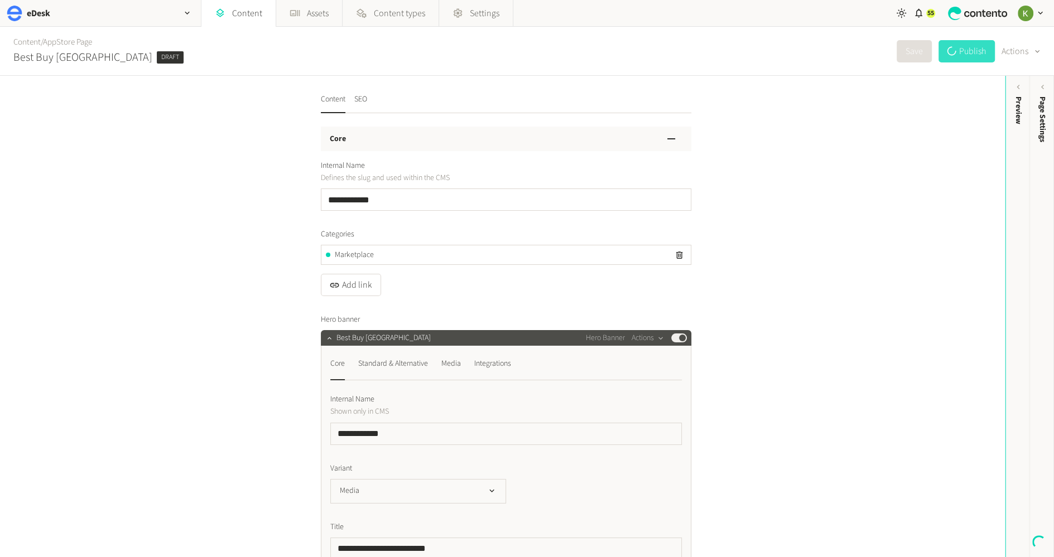
type input "**********"
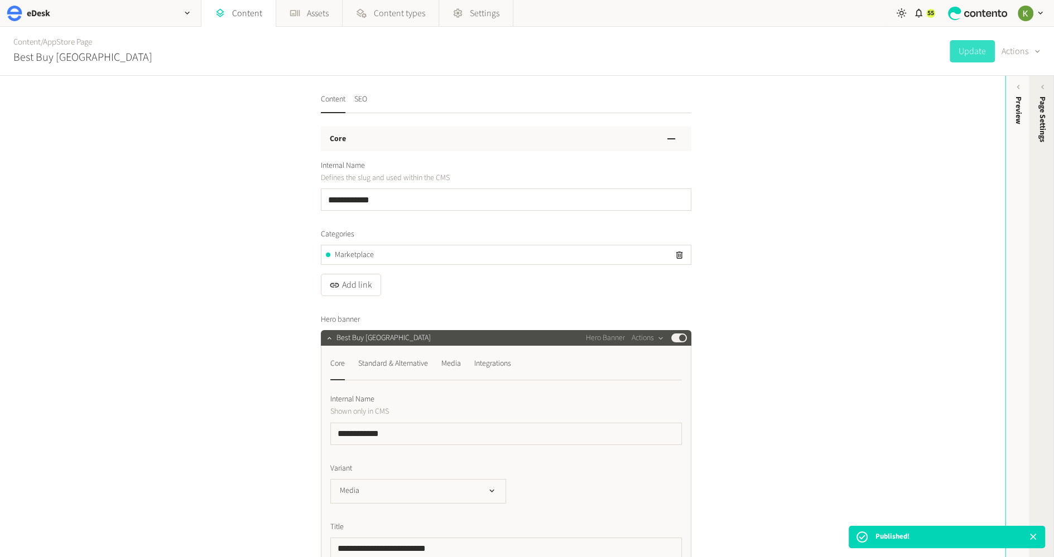
click at [1039, 113] on span "Page Settings" at bounding box center [1042, 119] width 12 height 46
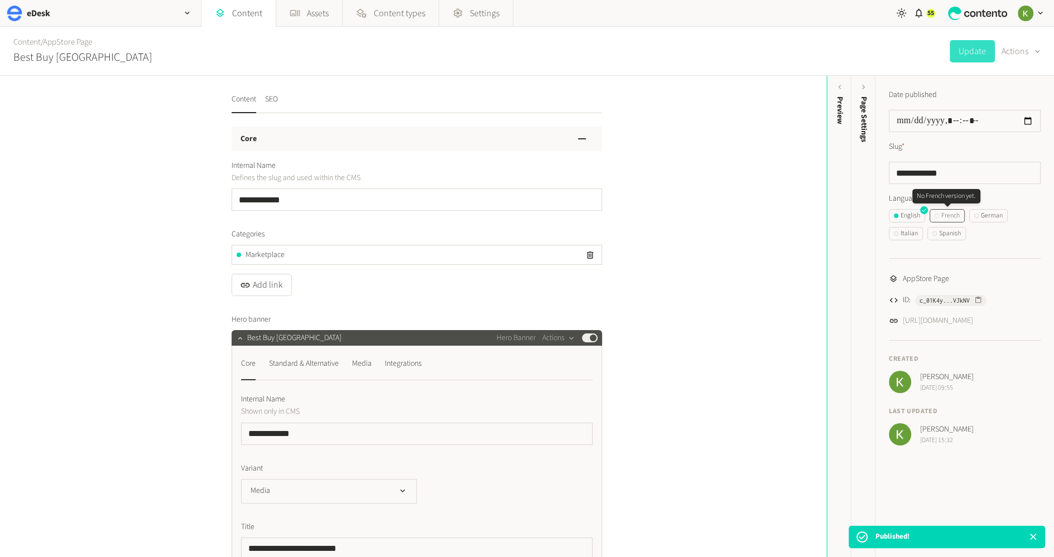
click at [950, 212] on div "French" at bounding box center [946, 216] width 25 height 10
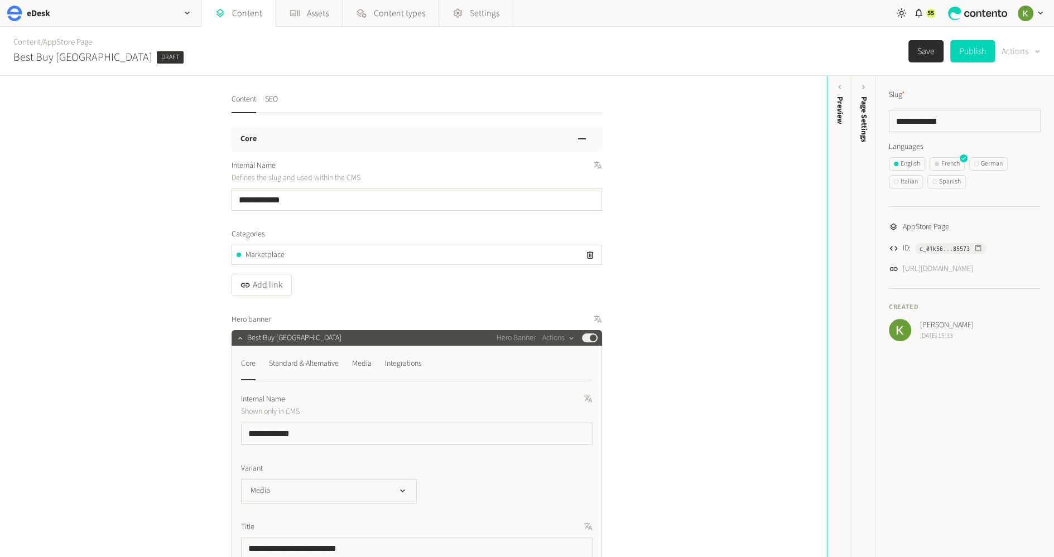
click at [1023, 47] on button "Actions" at bounding box center [1020, 51] width 39 height 22
click at [1023, 97] on button "Translate" at bounding box center [1021, 100] width 47 height 21
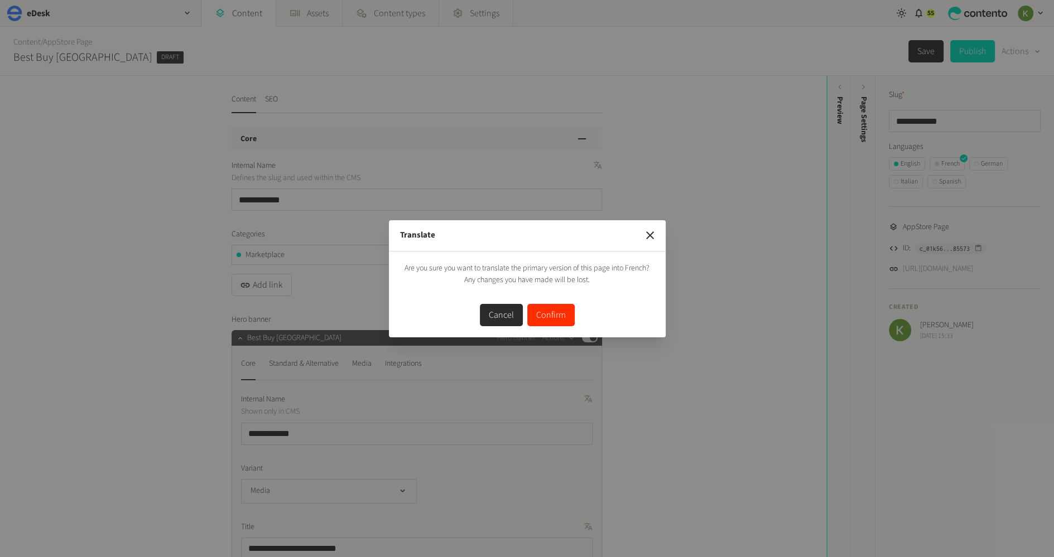
click at [560, 312] on button "Confirm" at bounding box center [550, 315] width 47 height 22
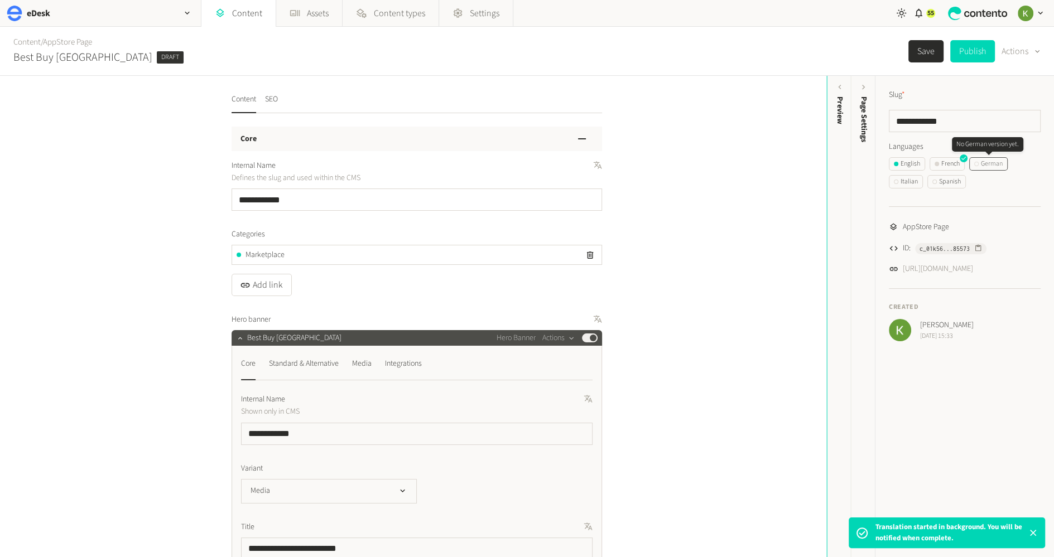
click at [998, 159] on div "German" at bounding box center [988, 164] width 28 height 10
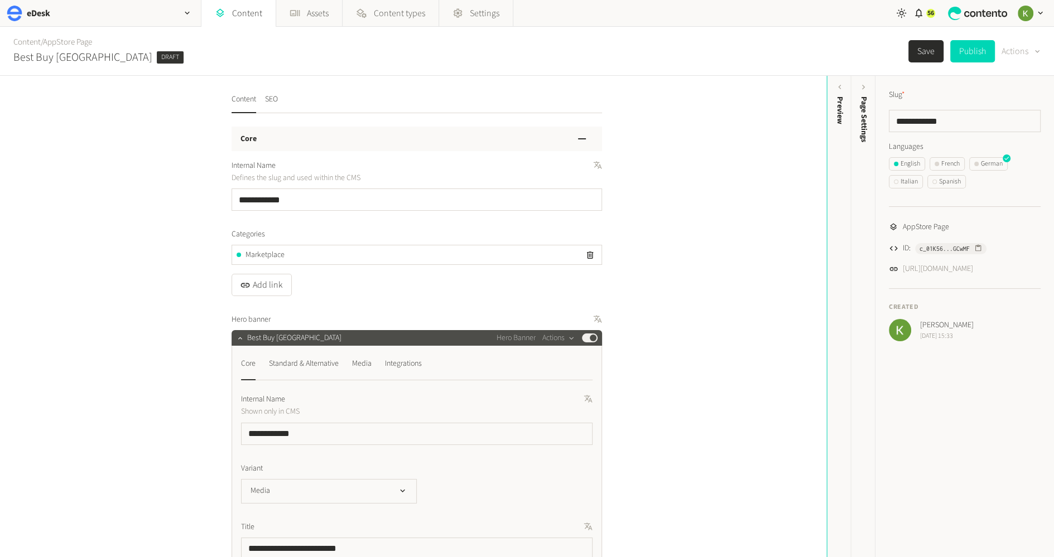
click at [1030, 55] on div "button" at bounding box center [1035, 51] width 11 height 11
click at [1020, 98] on button "Translate" at bounding box center [1021, 100] width 47 height 21
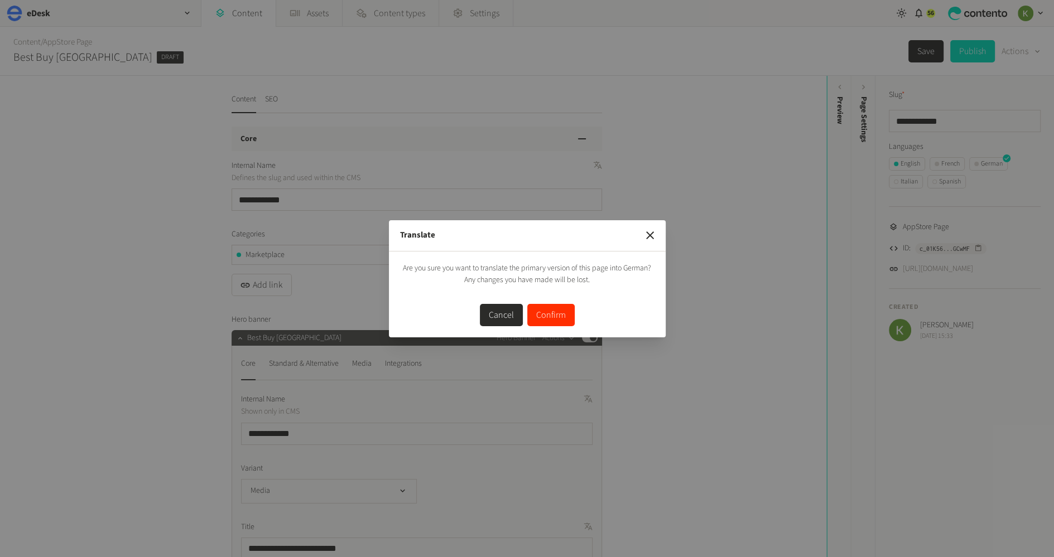
click at [561, 307] on button "Confirm" at bounding box center [550, 315] width 47 height 22
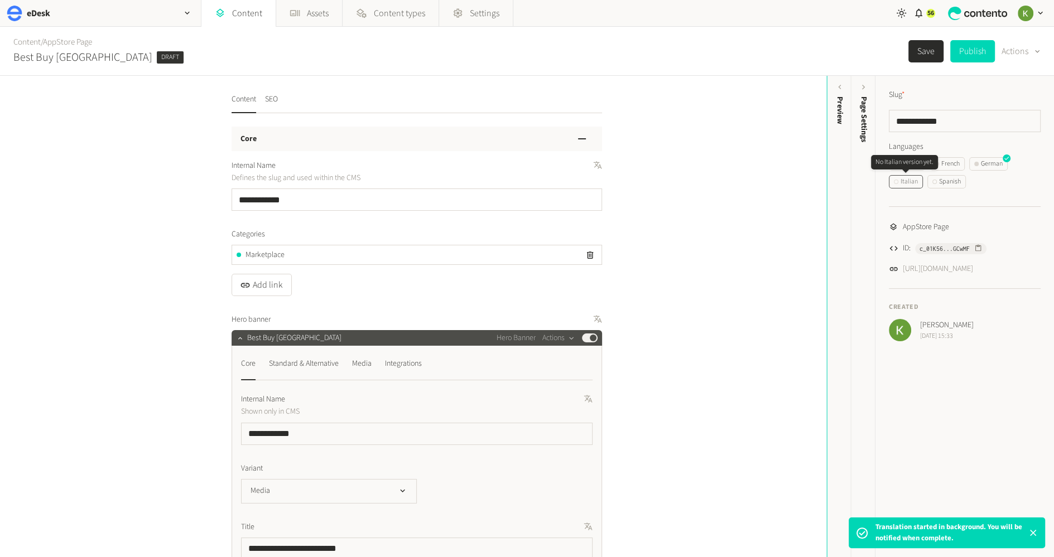
click at [910, 181] on div "Italian" at bounding box center [905, 182] width 24 height 10
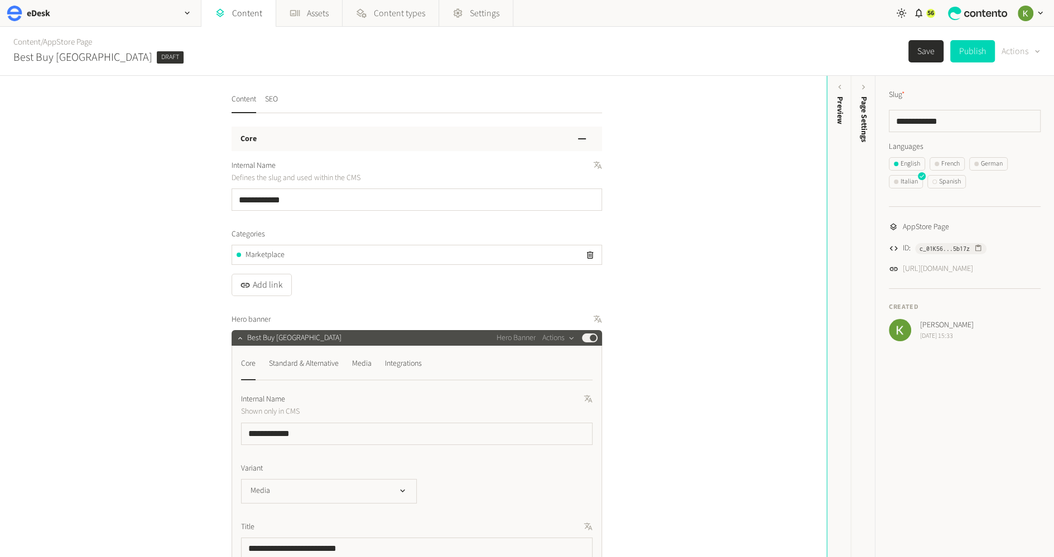
click at [1024, 49] on button "Actions" at bounding box center [1020, 51] width 39 height 22
click at [1025, 98] on button "Translate" at bounding box center [1021, 100] width 47 height 21
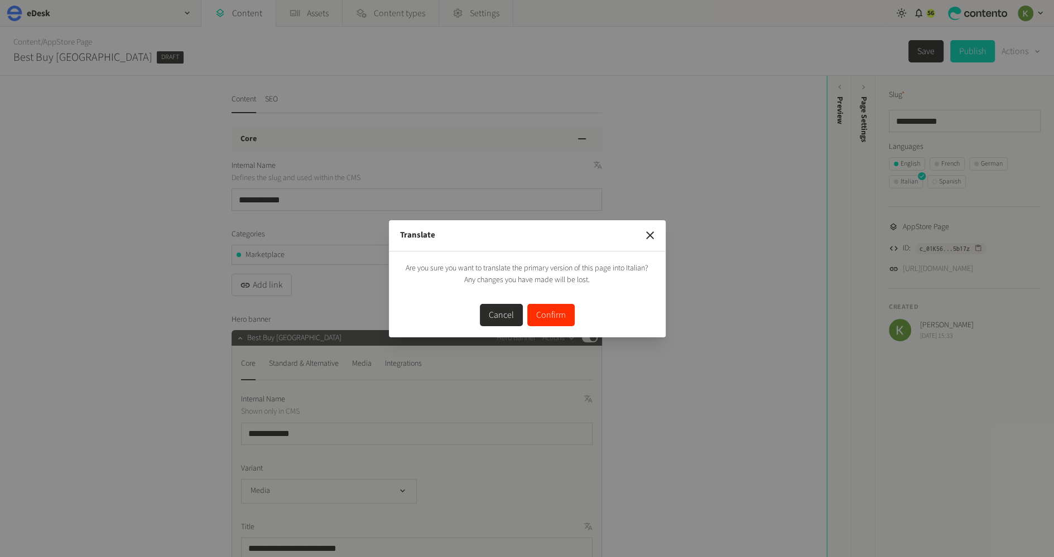
click at [548, 311] on button "Confirm" at bounding box center [550, 315] width 47 height 22
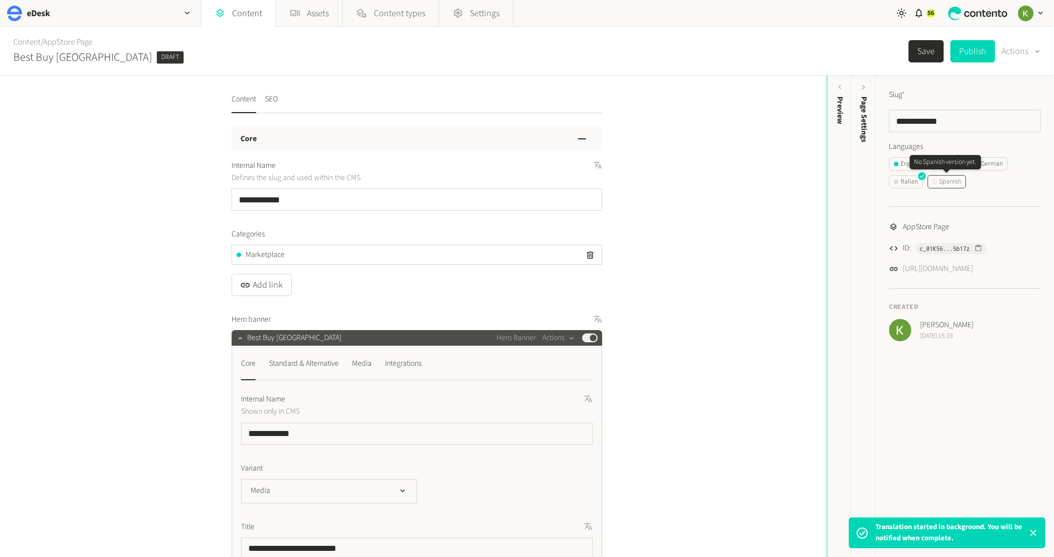
click at [950, 181] on div "Spanish" at bounding box center [946, 182] width 28 height 10
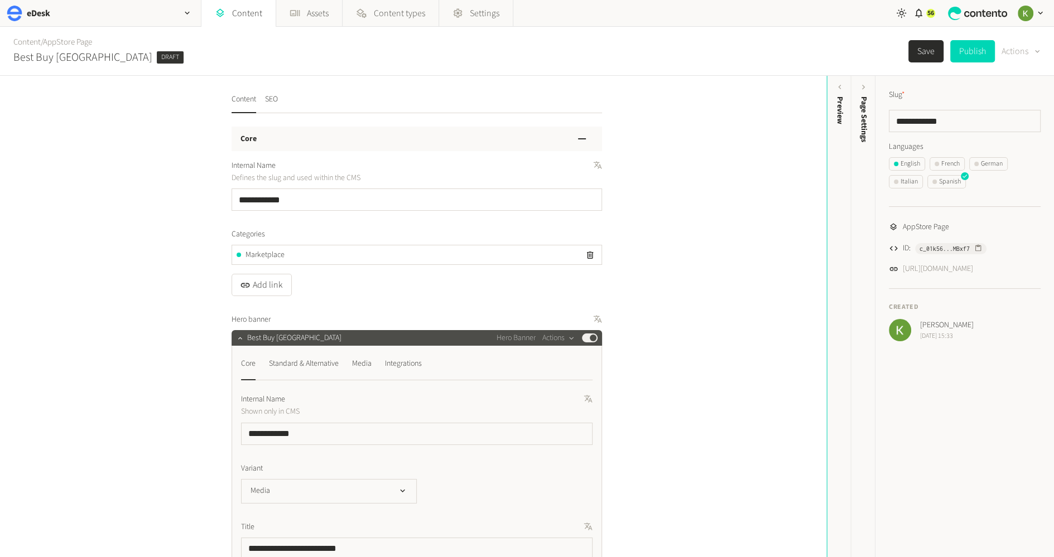
click at [1036, 51] on icon "button" at bounding box center [1037, 51] width 4 height 3
click at [1022, 98] on button "Translate" at bounding box center [1021, 100] width 47 height 21
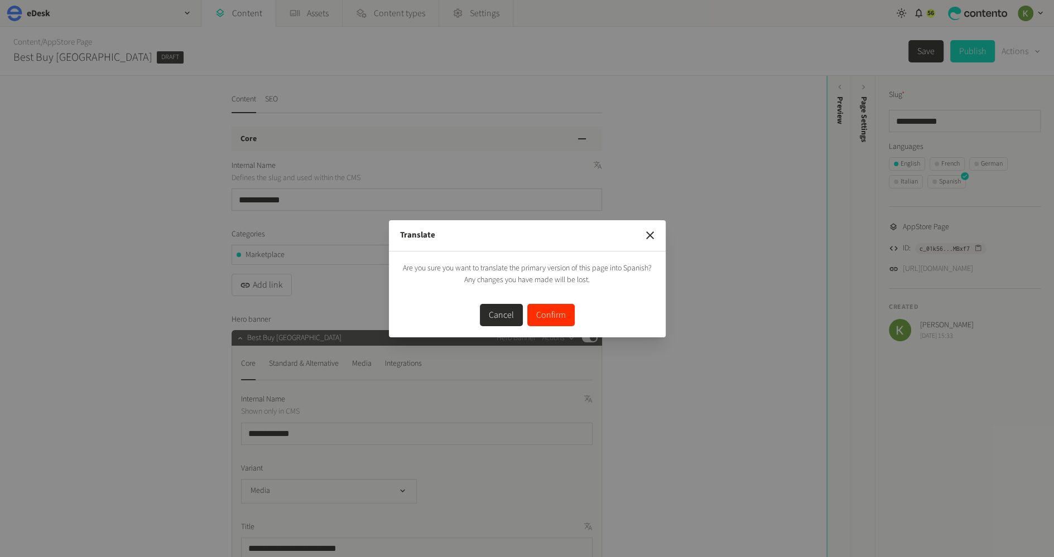
drag, startPoint x: 550, startPoint y: 319, endPoint x: 560, endPoint y: 304, distance: 18.1
click at [550, 319] on button "Confirm" at bounding box center [550, 315] width 47 height 22
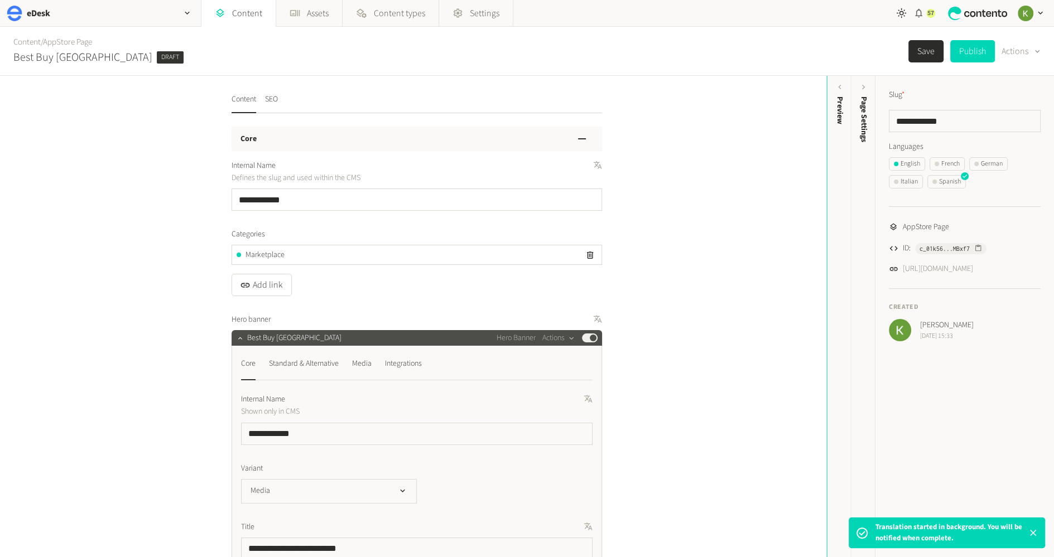
click at [926, 12] on div "57" at bounding box center [930, 13] width 9 height 9
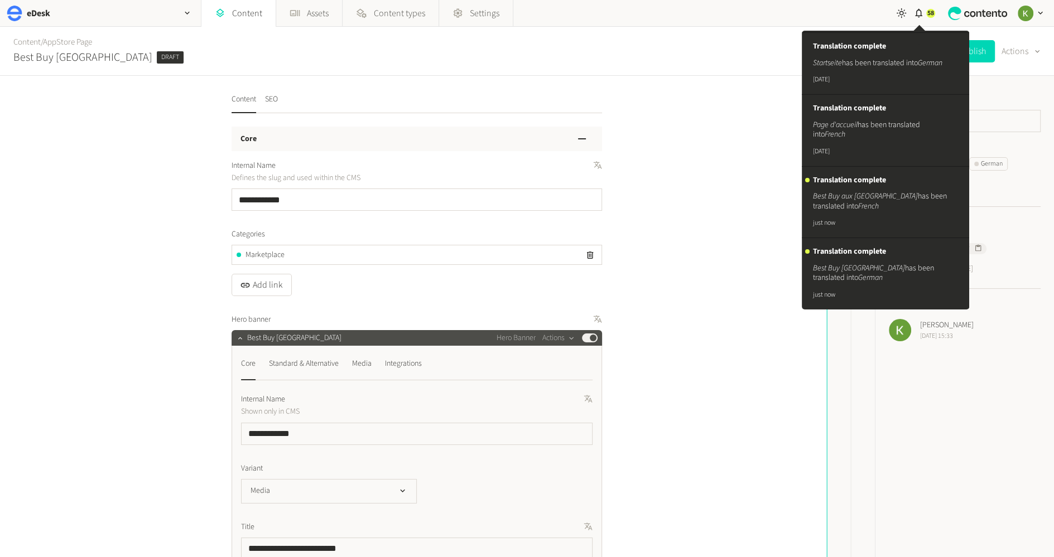
scroll to position [4057, 0]
click at [735, 225] on div "**********" at bounding box center [413, 316] width 826 height 481
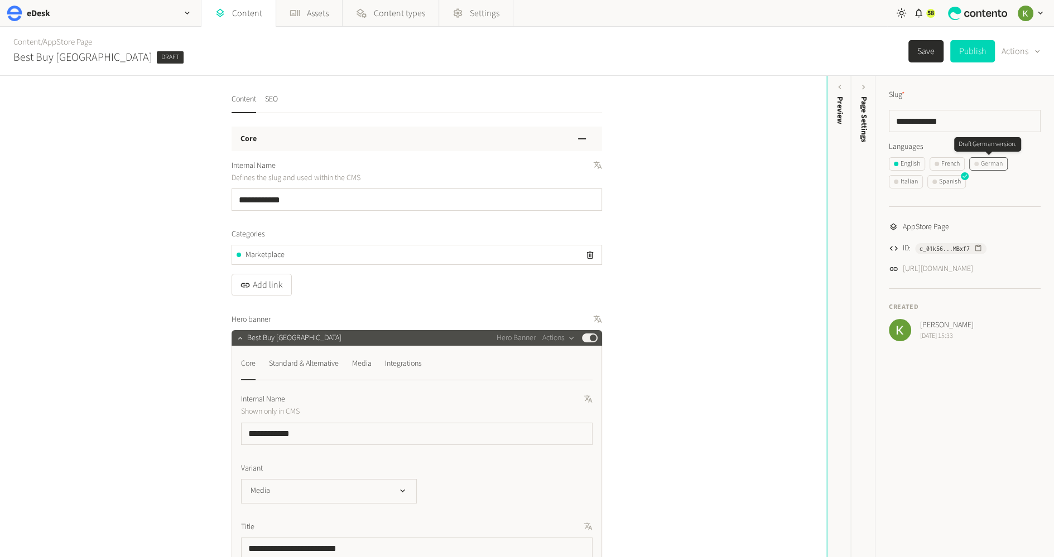
click at [987, 165] on div "German" at bounding box center [988, 164] width 28 height 10
click at [973, 47] on button "Publish" at bounding box center [972, 51] width 45 height 22
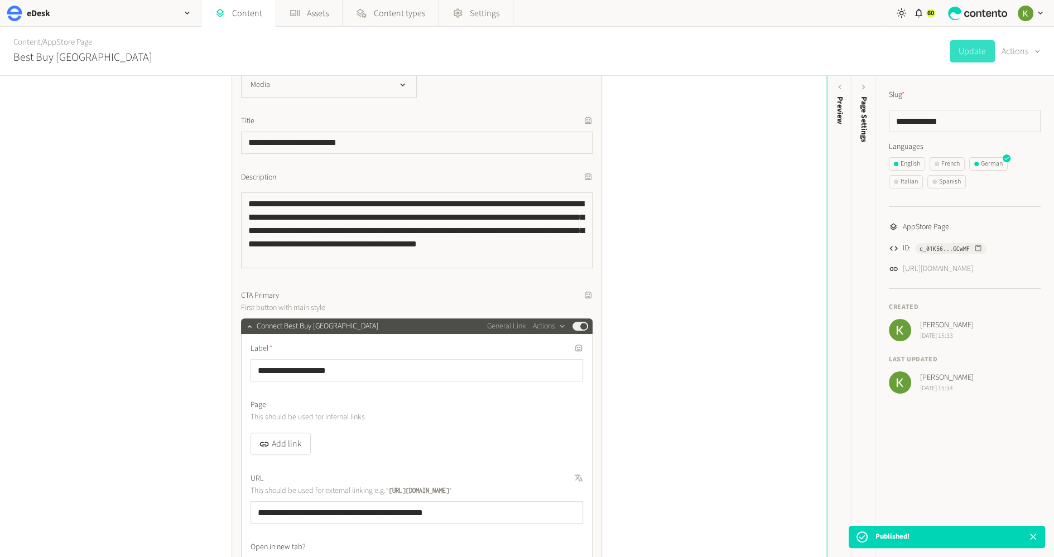
scroll to position [592, 0]
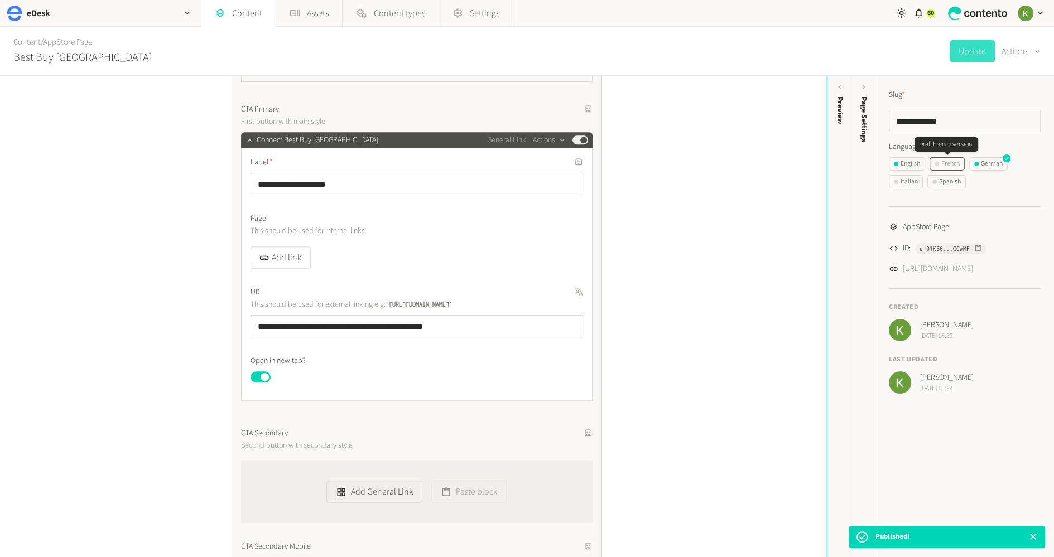
click at [959, 163] on div "French" at bounding box center [946, 164] width 25 height 10
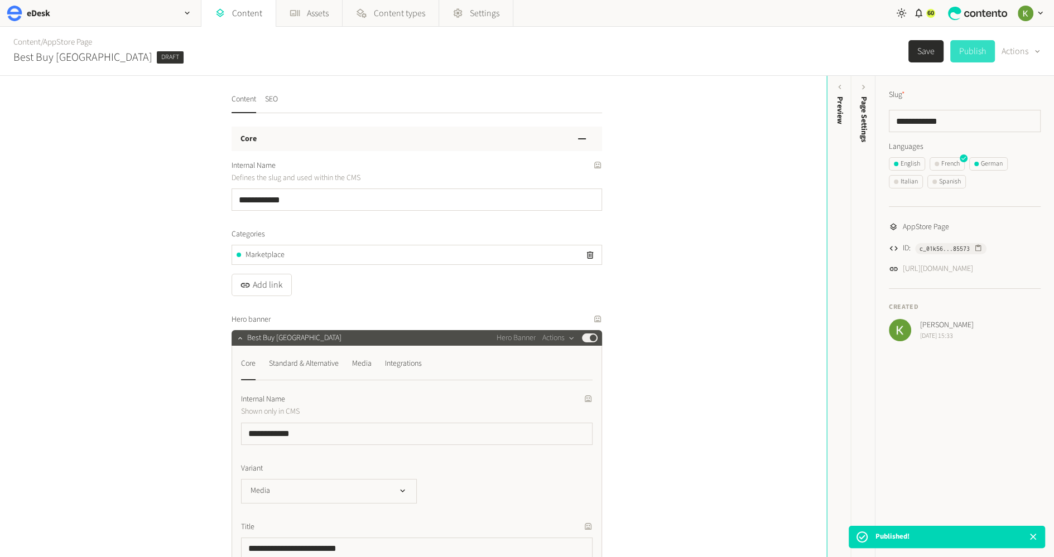
click at [977, 50] on button "Publish" at bounding box center [972, 51] width 45 height 22
click at [902, 184] on div "Italian" at bounding box center [905, 182] width 24 height 10
click at [964, 50] on button "Publish" at bounding box center [972, 51] width 45 height 22
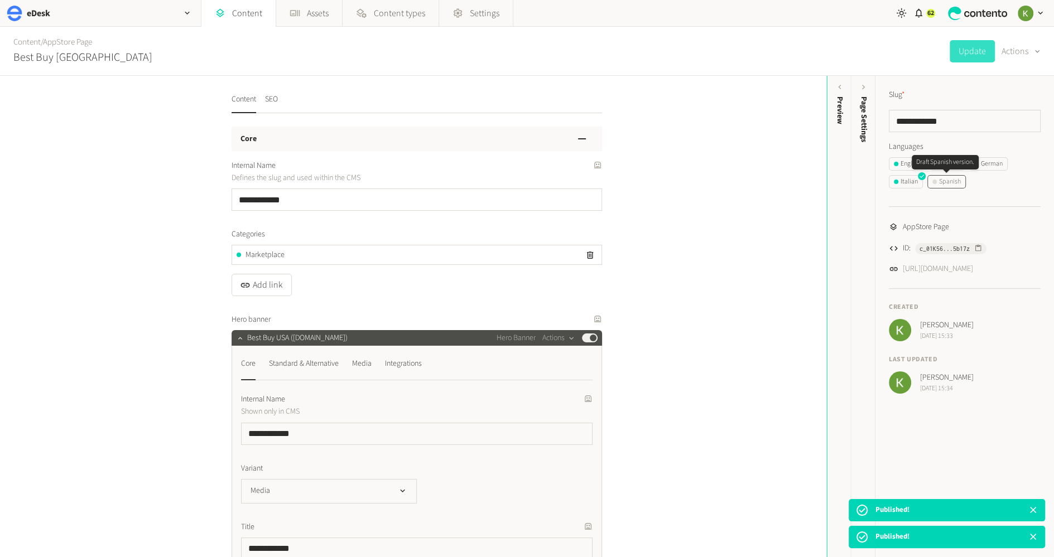
click at [952, 182] on div "Spanish" at bounding box center [946, 182] width 28 height 10
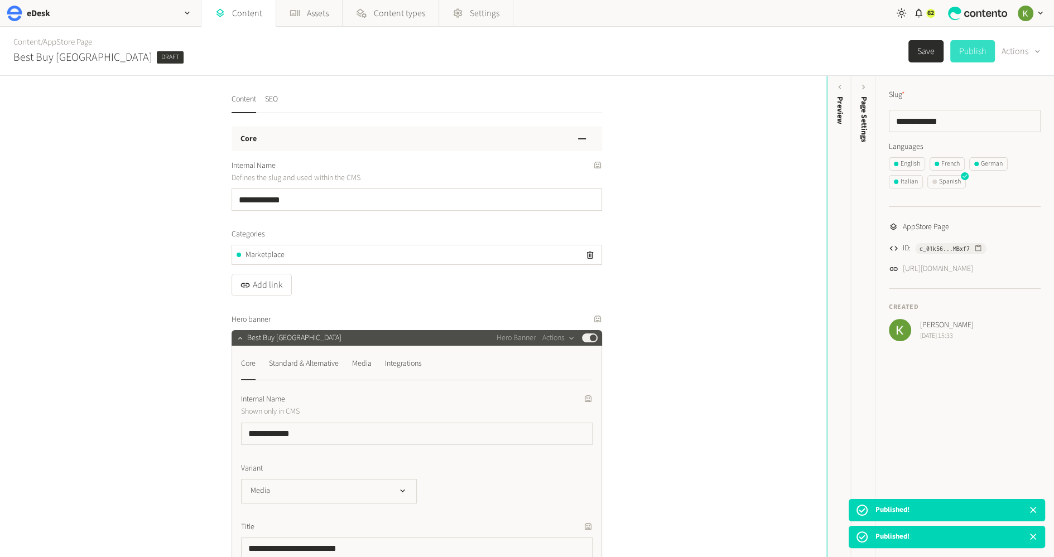
click at [978, 45] on button "Publish" at bounding box center [972, 51] width 45 height 22
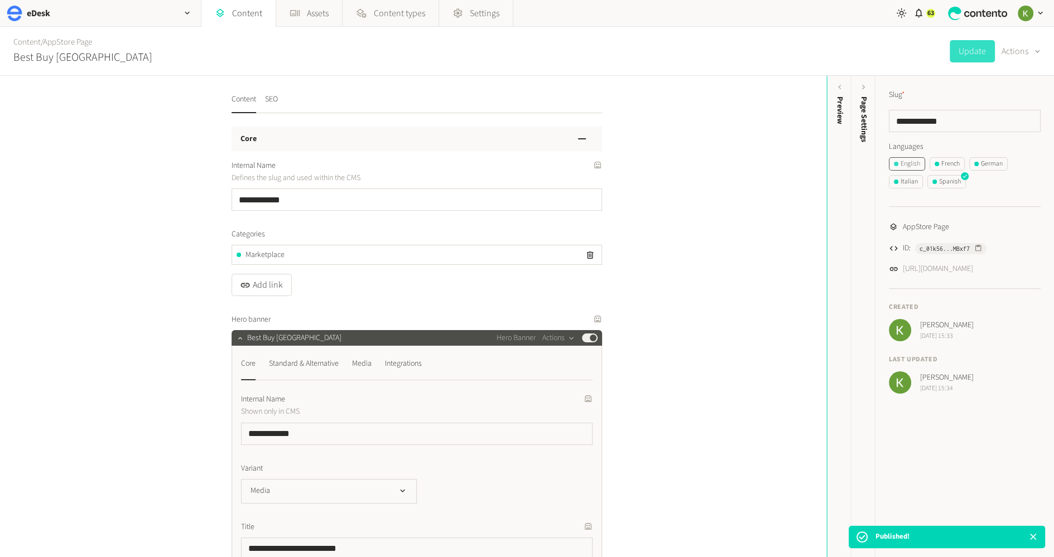
click at [910, 164] on div "English" at bounding box center [906, 164] width 26 height 10
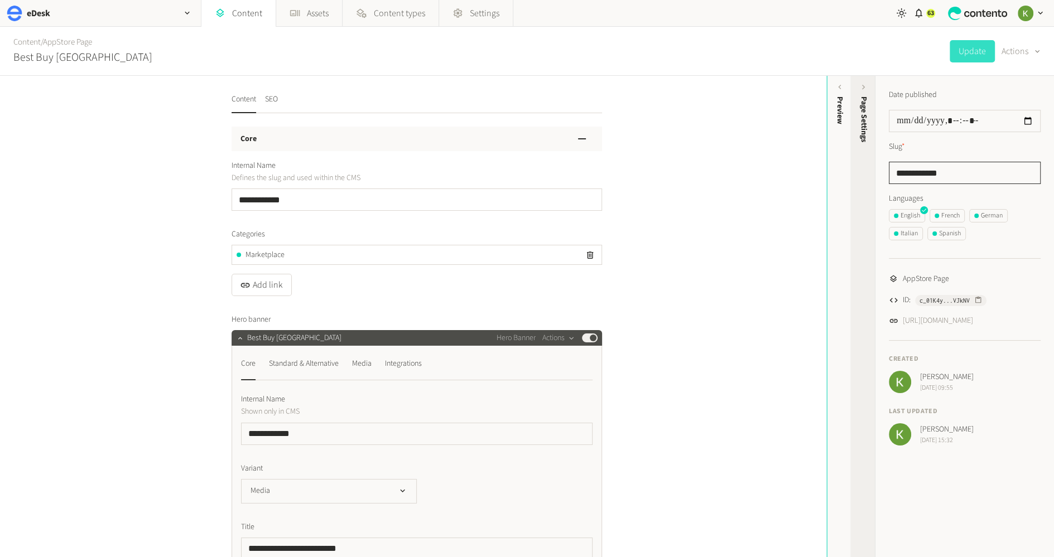
drag, startPoint x: 964, startPoint y: 170, endPoint x: 854, endPoint y: 171, distance: 109.3
click at [854, 171] on div "**********" at bounding box center [952, 316] width 203 height 481
click at [948, 217] on div "French" at bounding box center [946, 216] width 25 height 10
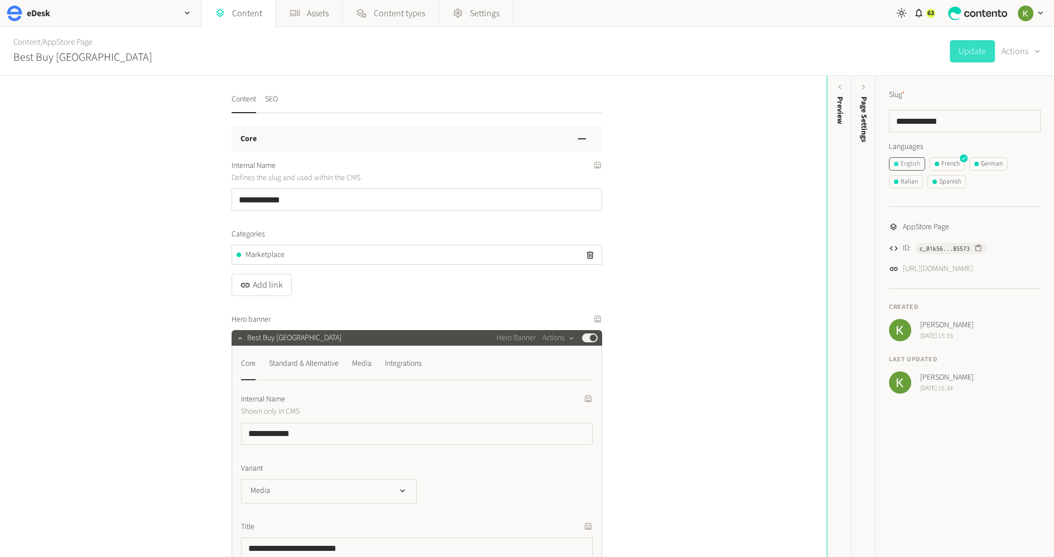
click at [911, 163] on div "English" at bounding box center [906, 164] width 26 height 10
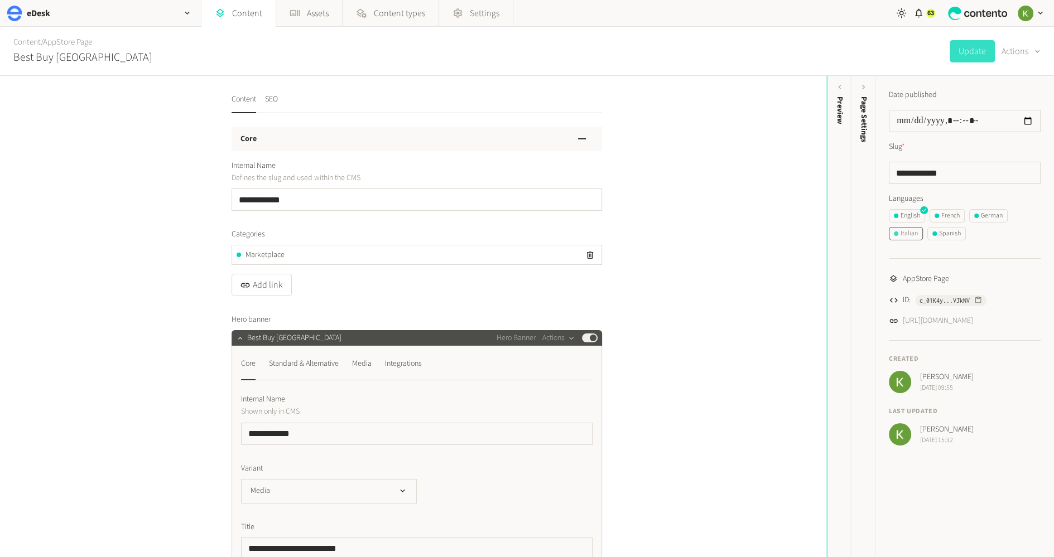
click at [912, 232] on div "Italian" at bounding box center [905, 234] width 24 height 10
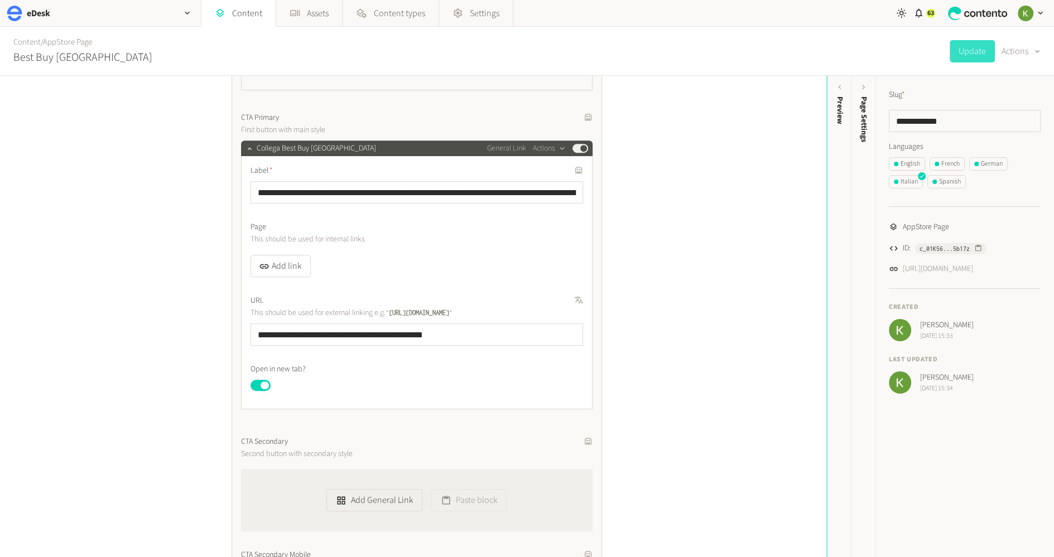
scroll to position [587, 0]
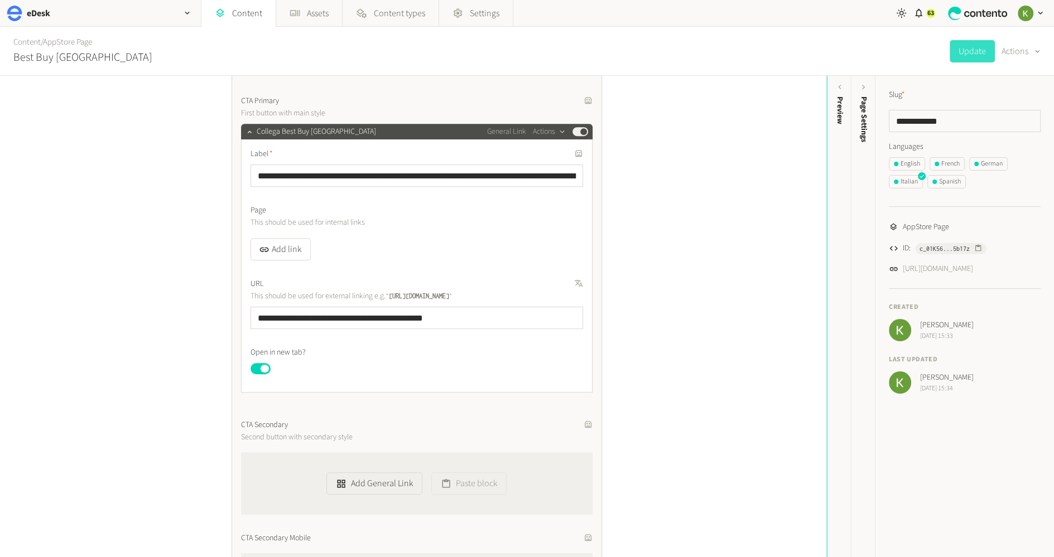
click at [555, 283] on label "URL" at bounding box center [416, 284] width 332 height 12
click at [565, 283] on icon "button" at bounding box center [566, 283] width 4 height 4
click at [973, 56] on button "Update" at bounding box center [971, 51] width 45 height 22
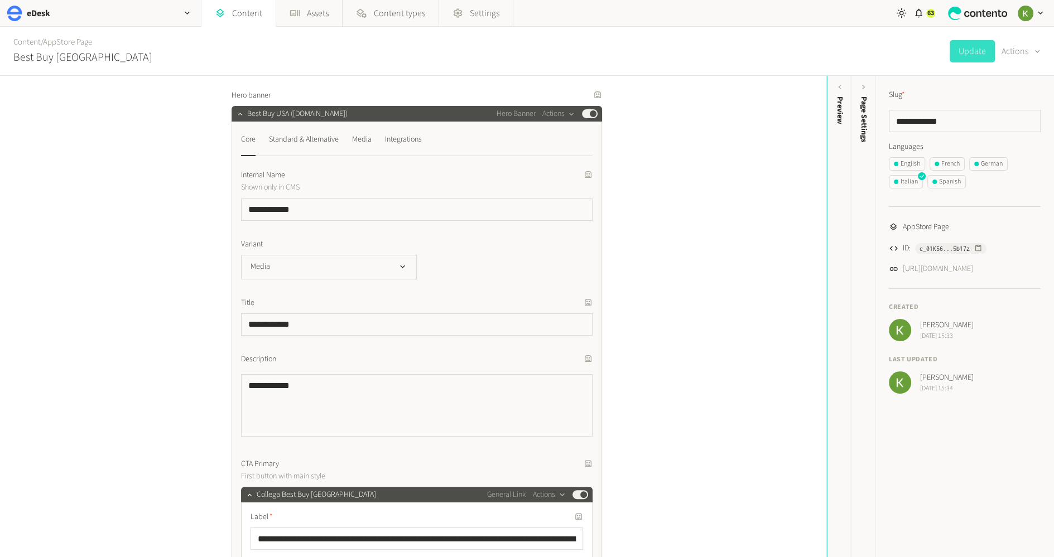
scroll to position [299, 0]
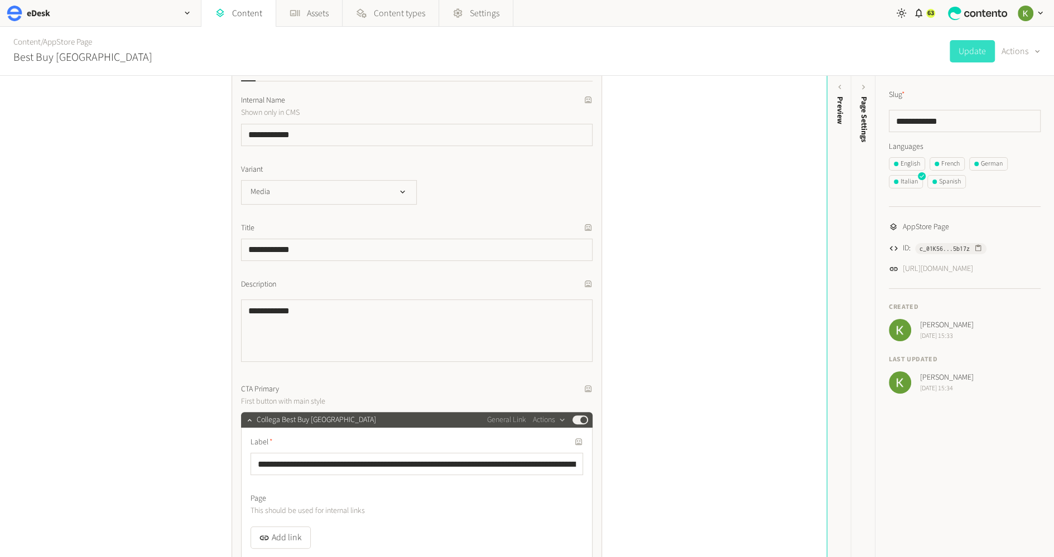
click at [572, 285] on icon "button" at bounding box center [575, 283] width 7 height 7
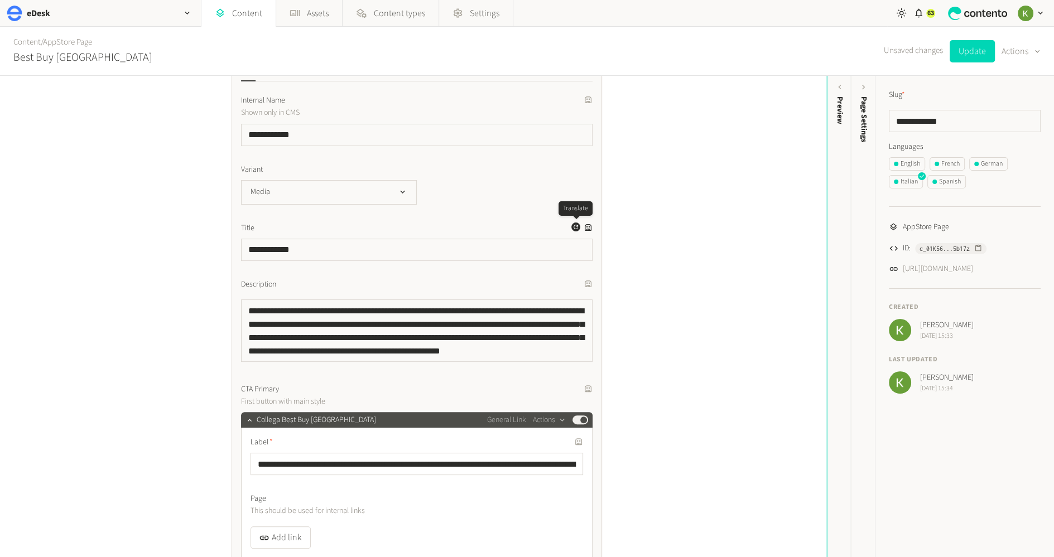
click at [574, 227] on icon "button" at bounding box center [575, 227] width 4 height 4
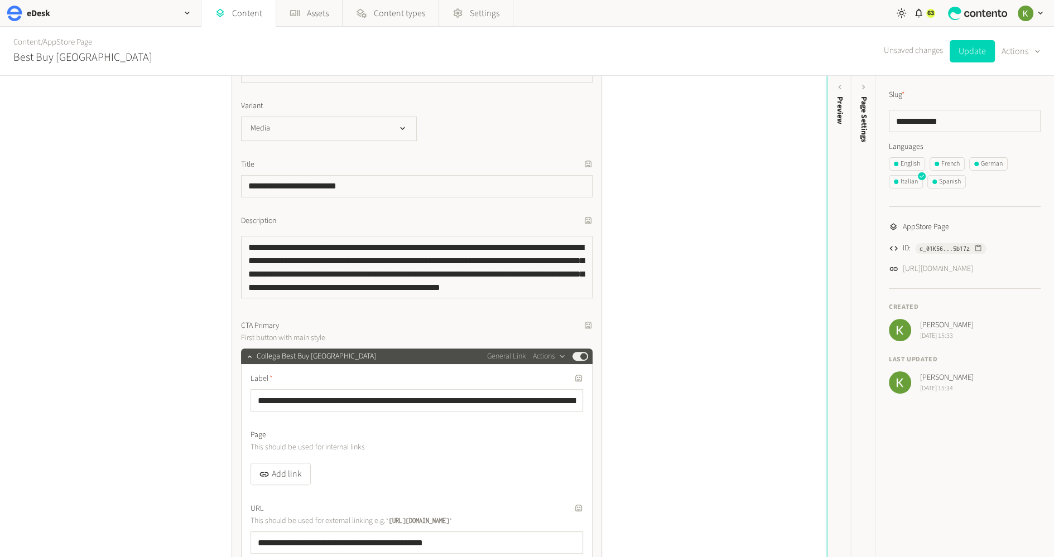
scroll to position [489, 0]
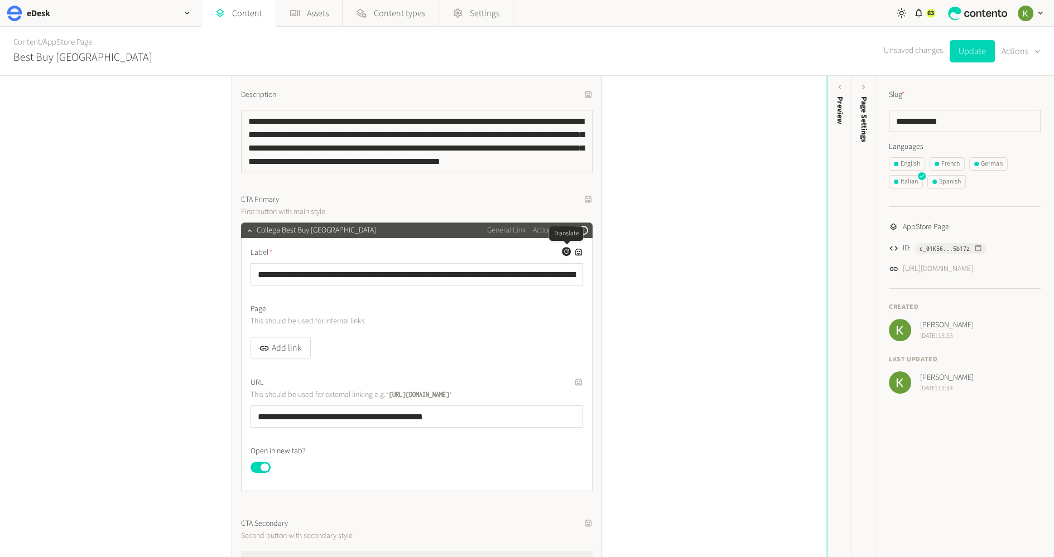
click at [563, 251] on icon "button" at bounding box center [566, 251] width 7 height 7
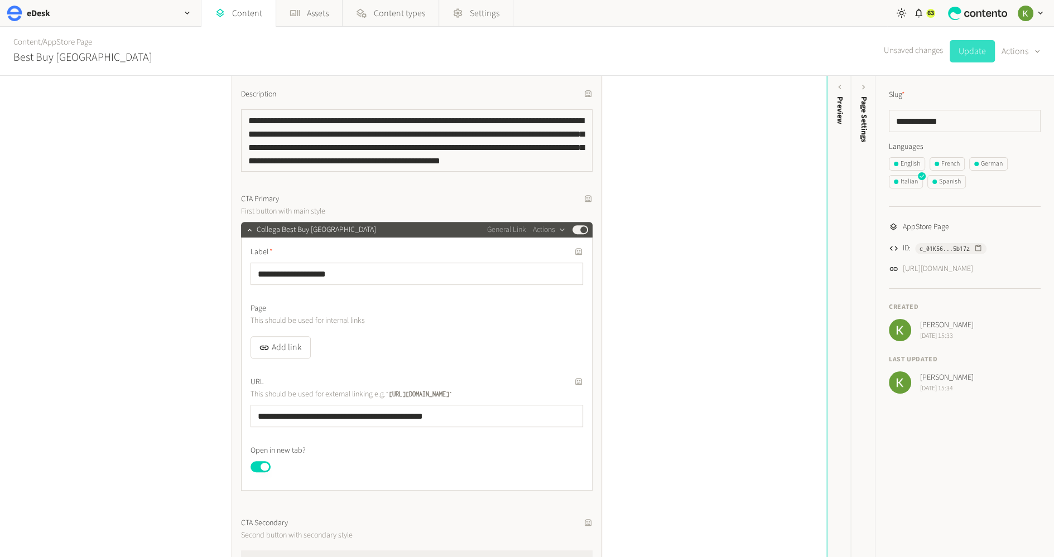
click at [970, 53] on button "Update" at bounding box center [971, 51] width 45 height 22
